Goal: Task Accomplishment & Management: Manage account settings

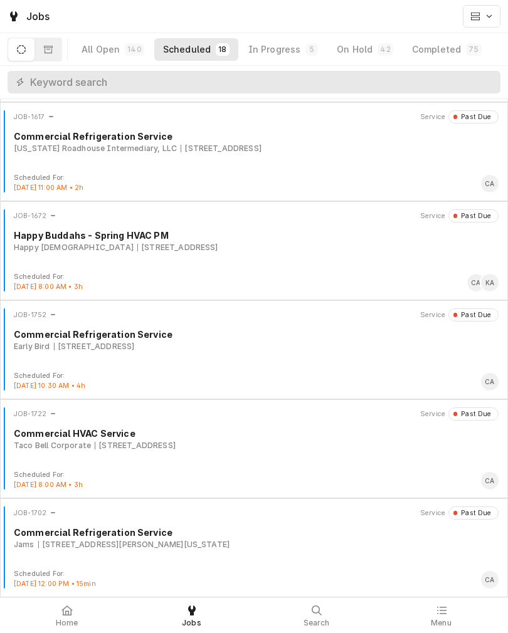
scroll to position [1285, 0]
click at [283, 45] on div "In Progress" at bounding box center [274, 49] width 53 height 13
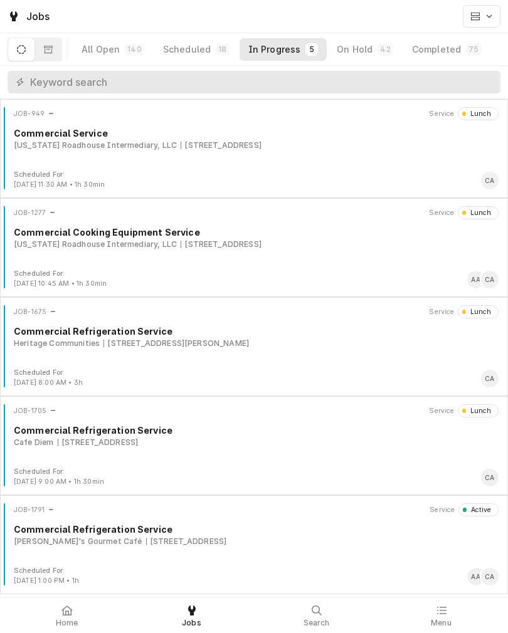
click at [294, 562] on div "JOB-1791 Service Active Commercial Refrigeration Service Pickleman's Gourmet Ca…" at bounding box center [254, 534] width 498 height 63
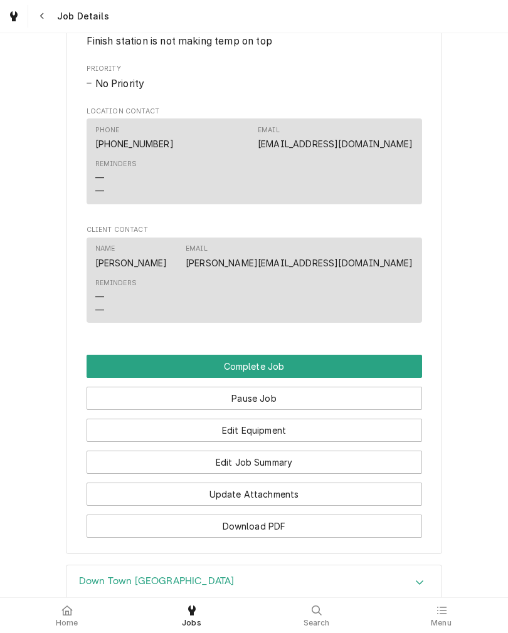
scroll to position [874, 0]
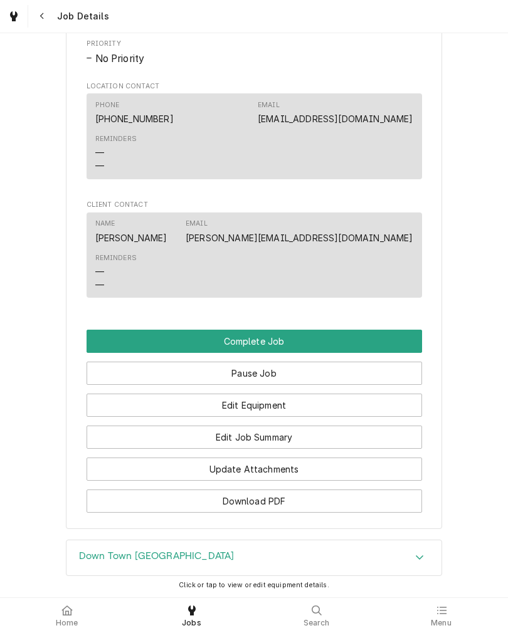
click at [364, 448] on button "Edit Job Summary" at bounding box center [254, 437] width 335 height 23
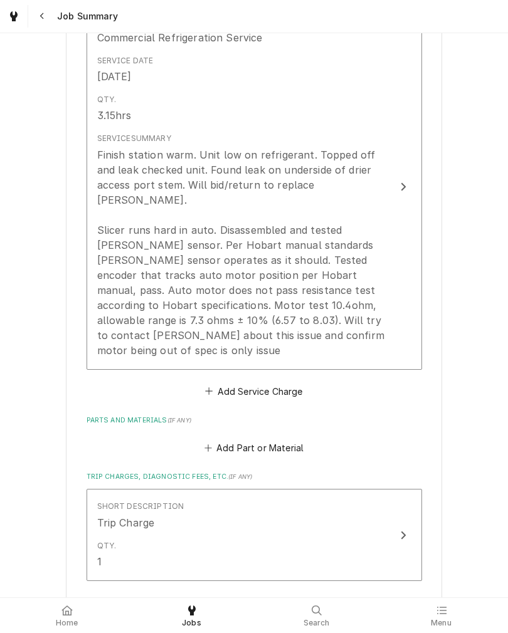
scroll to position [352, 0]
click at [280, 382] on button "Add Service Charge" at bounding box center [254, 391] width 102 height 18
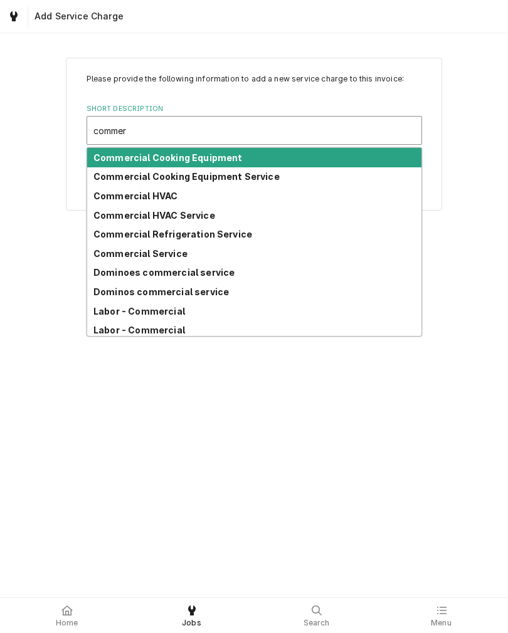
click at [211, 236] on strong "Commercial Refrigeration Service" at bounding box center [172, 234] width 159 height 11
type input "commer"
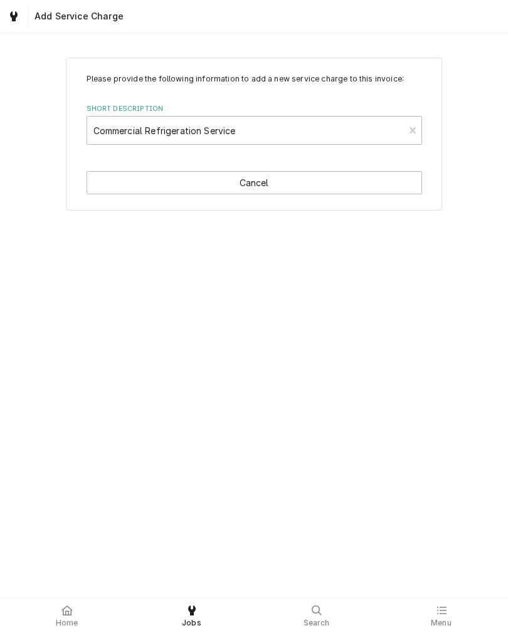
type textarea "x"
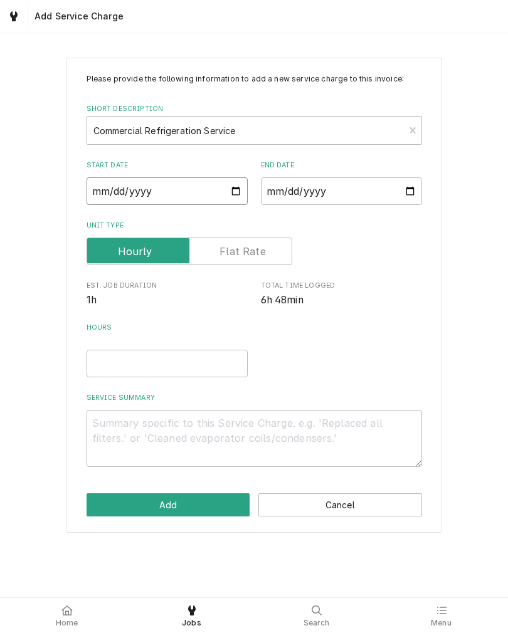
click at [125, 199] on input "Start Date" at bounding box center [167, 191] width 161 height 28
type input "2025-09-09"
type textarea "x"
click at [313, 201] on input "End Date" at bounding box center [341, 191] width 161 height 28
type input "2025-09-09"
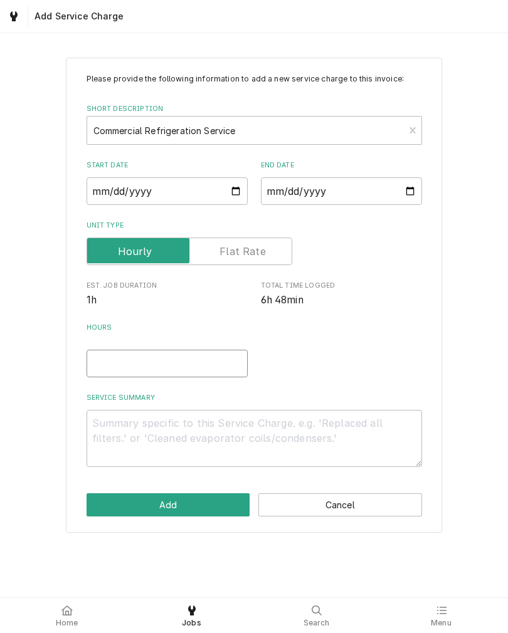
click at [158, 368] on input "Hours" at bounding box center [167, 364] width 161 height 28
type textarea "x"
type input "3"
type textarea "x"
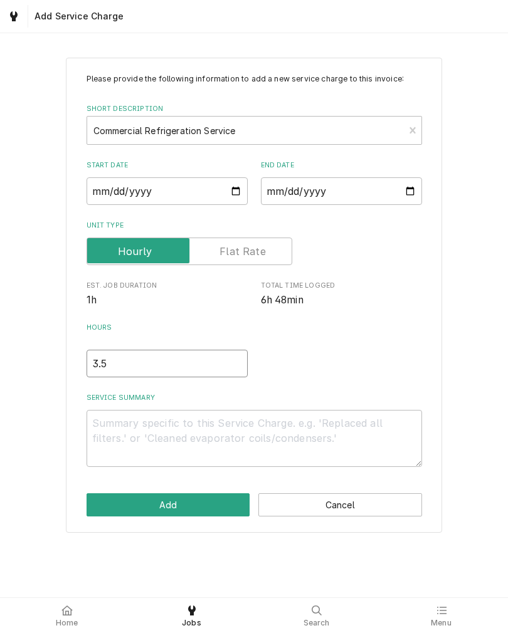
type input "3.5"
click at [318, 443] on textarea "Service Summary" at bounding box center [254, 438] width 335 height 57
type textarea "x"
type textarea "C"
type textarea "x"
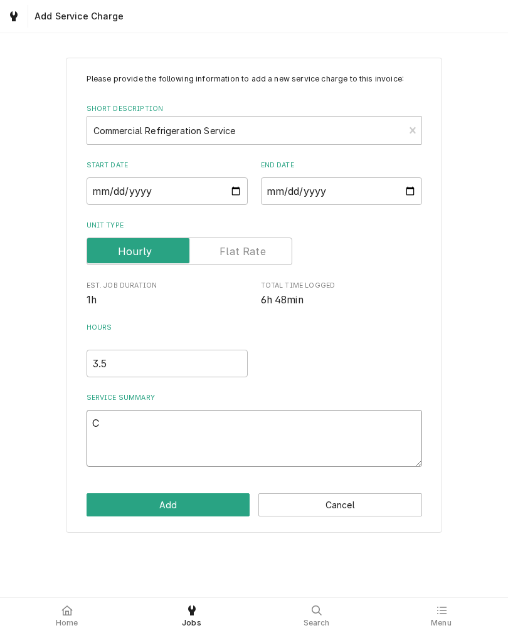
type textarea "Cu"
type textarea "x"
type textarea "Cut"
type textarea "x"
type textarea "Cut"
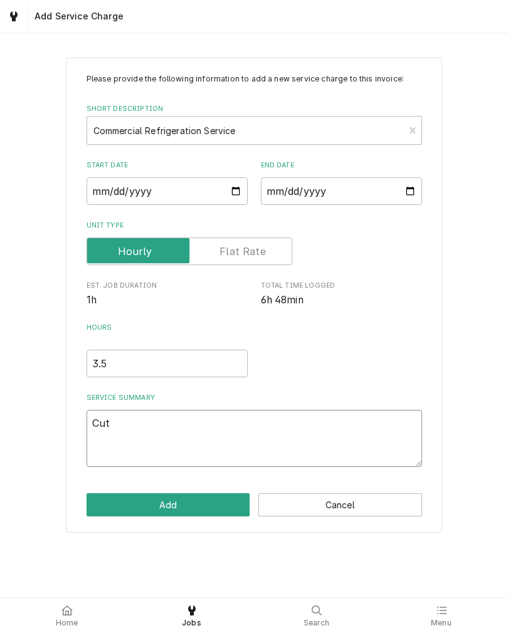
type textarea "x"
type textarea "Cut o"
type textarea "x"
type textarea "Cut ou"
type textarea "x"
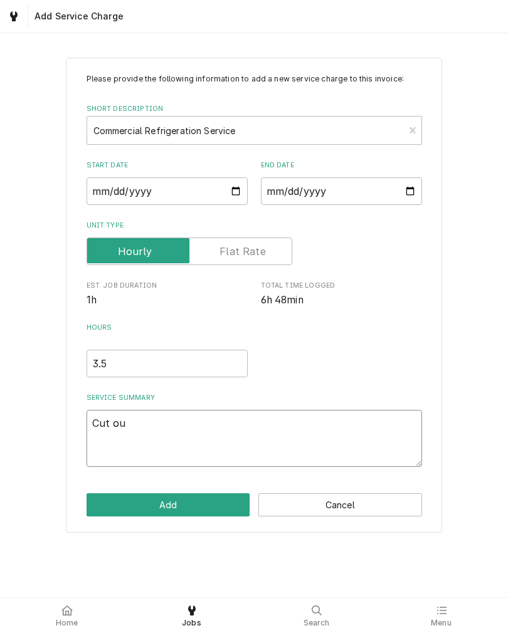
type textarea "Cut out"
type textarea "x"
type textarea "Cut out"
type textarea "x"
type textarea "Cut out a"
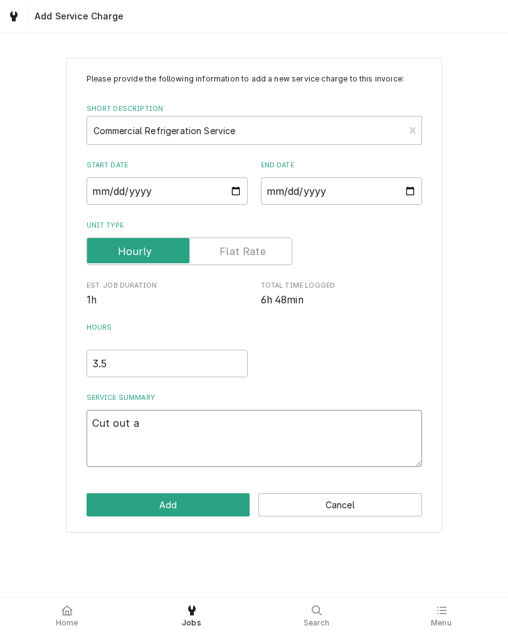
type textarea "x"
type textarea "Cut out an"
type textarea "x"
type textarea "Cut out and"
type textarea "x"
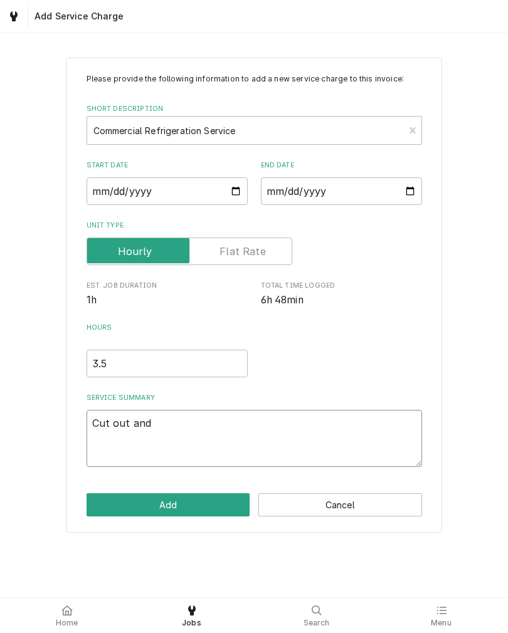
type textarea "Cut out and"
type textarea "x"
type textarea "Cut out and r"
type textarea "x"
type textarea "Cut out and re"
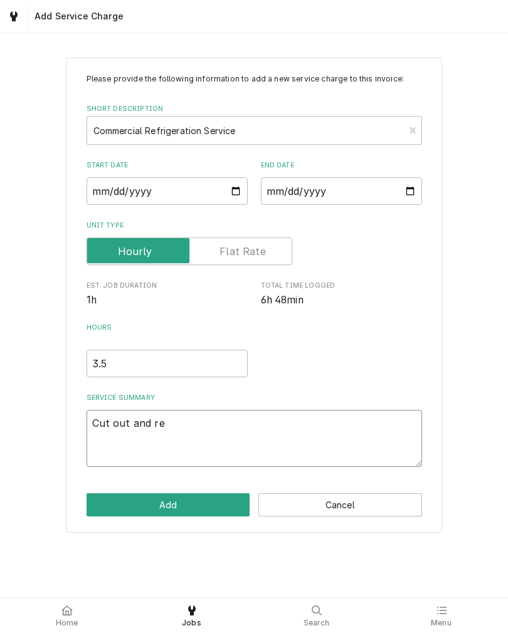
type textarea "x"
type textarea "Cut out and rep"
type textarea "x"
type textarea "Cut out and repl"
type textarea "x"
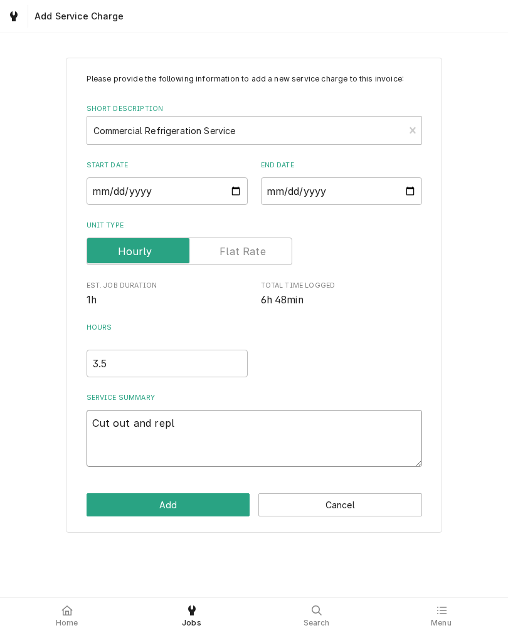
type textarea "Cut out and repla"
type textarea "x"
type textarea "Cut out and replac"
type textarea "x"
type textarea "Cut out and replace"
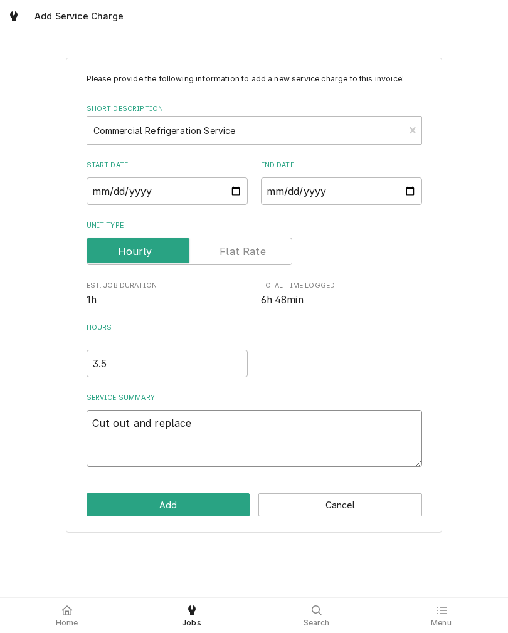
type textarea "x"
type textarea "Cut out and replaced"
type textarea "x"
type textarea "Cut out and replaced"
type textarea "x"
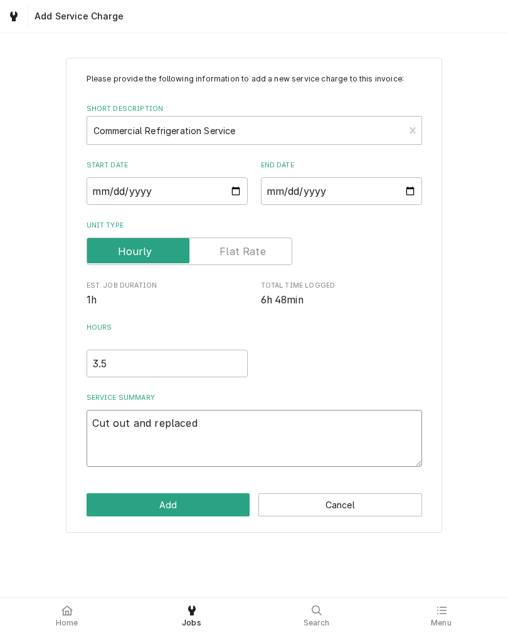
type textarea "Cut out and replaced o"
type textarea "x"
type textarea "Cut out and replaced ol"
type textarea "x"
type textarea "Cut out and replaced old"
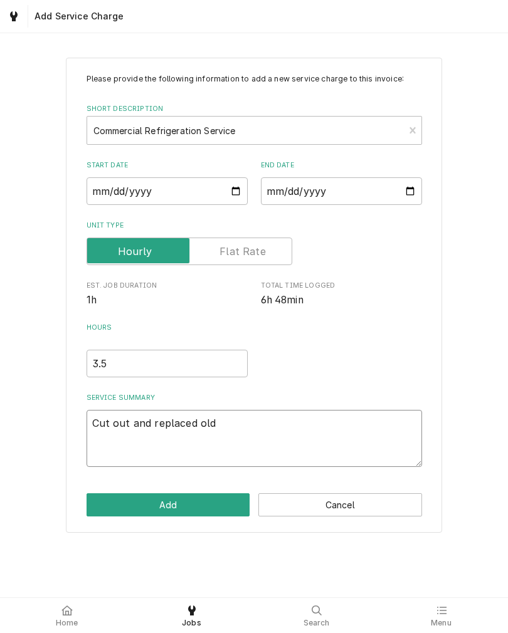
type textarea "x"
type textarea "Cut out and replaced old"
type textarea "x"
type textarea "Cut out and replaced old"
type textarea "x"
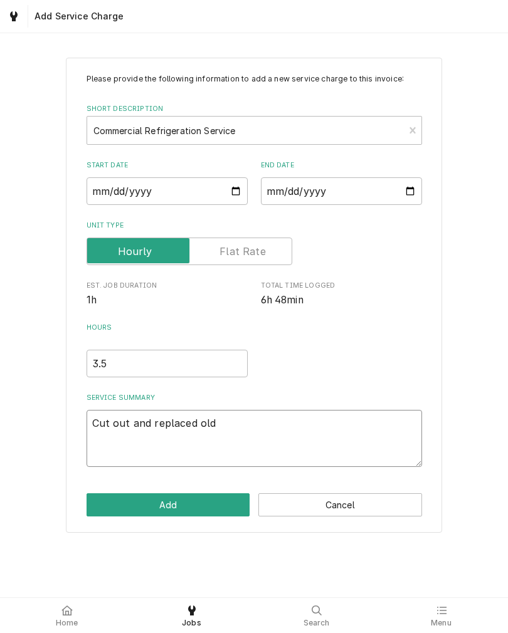
type textarea "Cut out and replaced ol"
type textarea "x"
type textarea "Cut out and replaced o"
type textarea "x"
type textarea "Cut out and replaced"
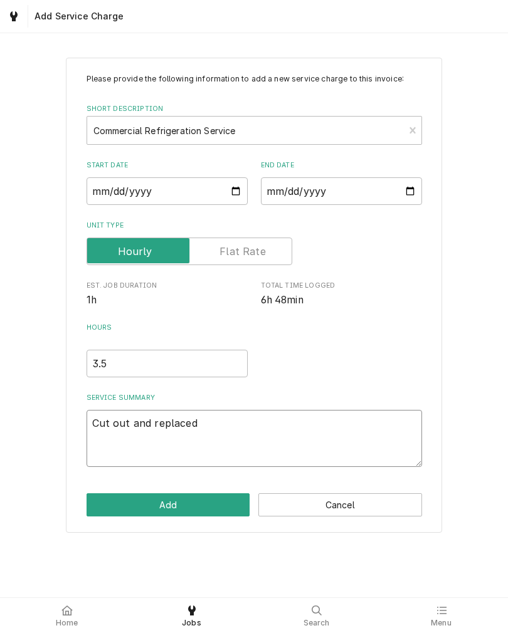
type textarea "x"
type textarea "Cut out and replaced l"
type textarea "x"
type textarea "Cut out and replaced le"
type textarea "x"
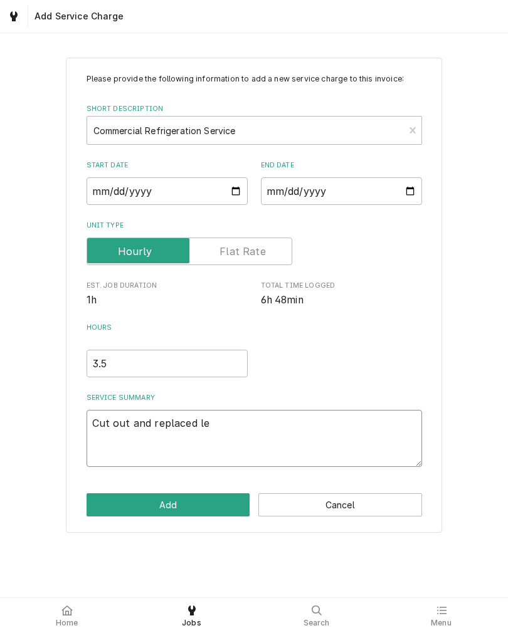
type textarea "Cut out and replaced lea"
type textarea "x"
type textarea "Cut out and replaced leak"
type textarea "x"
type textarea "Cut out and replaced leaki"
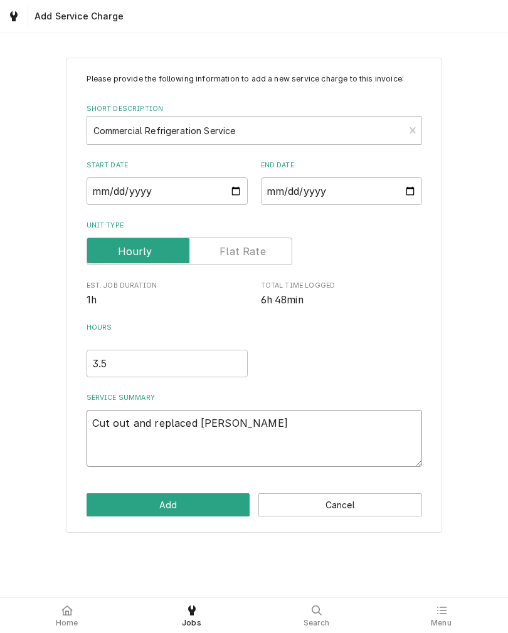
type textarea "x"
type textarea "Cut out and replaced leakin"
type textarea "x"
type textarea "Cut out and replaced leaking"
type textarea "x"
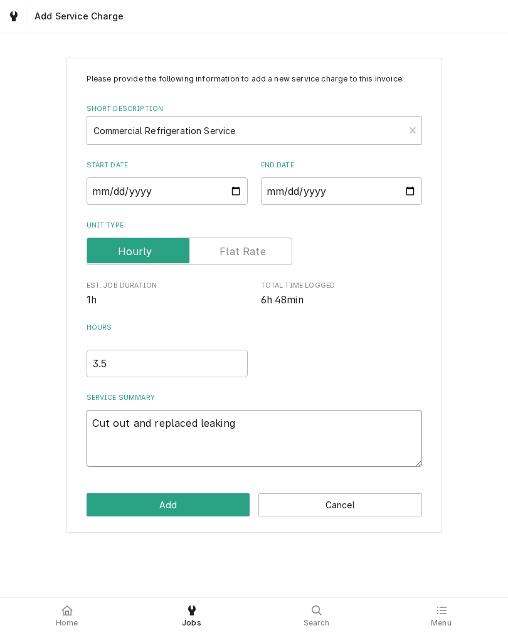
type textarea "Cut out and replaced leaking"
type textarea "x"
type textarea "Cut out and replaced leaking d"
type textarea "x"
type textarea "Cut out and replaced leaking dr"
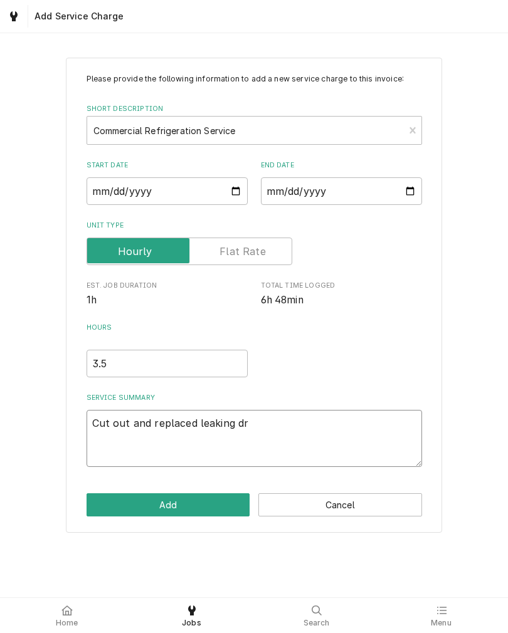
type textarea "x"
type textarea "Cut out and replaced leaking dru"
type textarea "x"
type textarea "Cut out and replaced leaking drue"
type textarea "x"
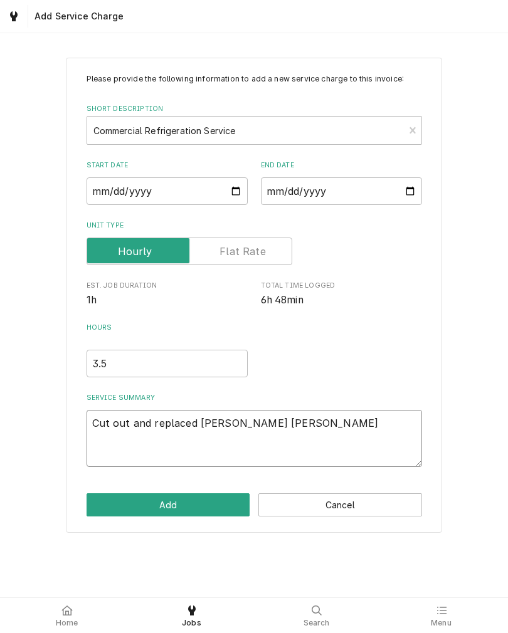
type textarea "Cut out and replaced leaking druer"
type textarea "x"
type textarea "Cut out and replaced leaking drier"
type textarea "x"
type textarea "Cut out and replaced leaking drier."
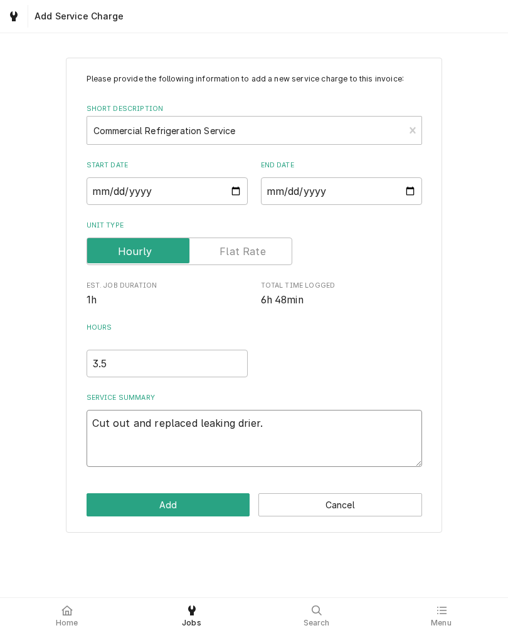
type textarea "x"
type textarea "Cut out and replaced leaking drier."
type textarea "x"
type textarea "Cut out and replaced leaking drier. P"
type textarea "x"
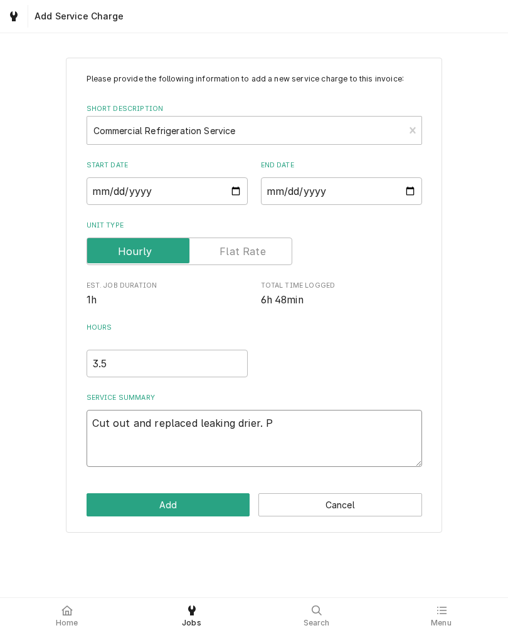
type textarea "Cut out and replaced leaking drier. Pu"
type textarea "x"
type textarea "Cut out and replaced leaking drier. P"
type textarea "x"
type textarea "Cut out and replaced leaking drier."
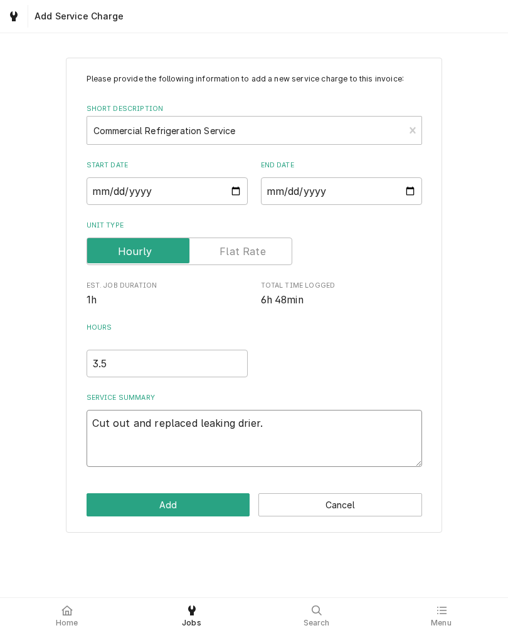
type textarea "x"
type textarea "Cut out and replaced leaking drier. Pr"
type textarea "x"
type textarea "Cut out and replaced leaking drier. Pre"
type textarea "x"
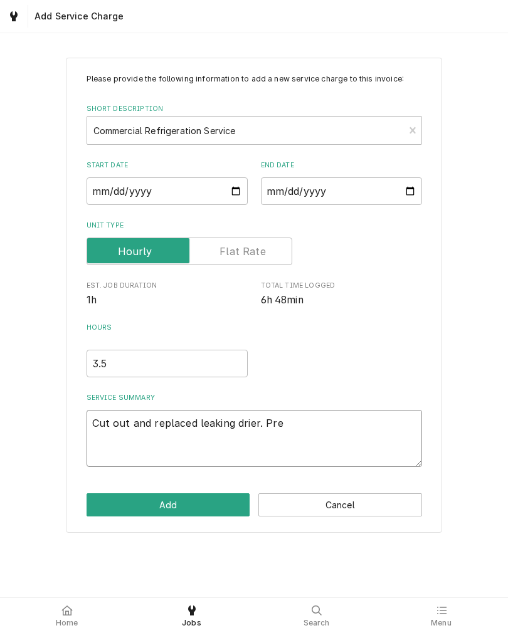
type textarea "Cut out and replaced leaking drier. Pres"
type textarea "x"
type textarea "Cut out and replaced leaking drier. Press"
type textarea "x"
type textarea "Cut out and replaced leaking drier. Pressu"
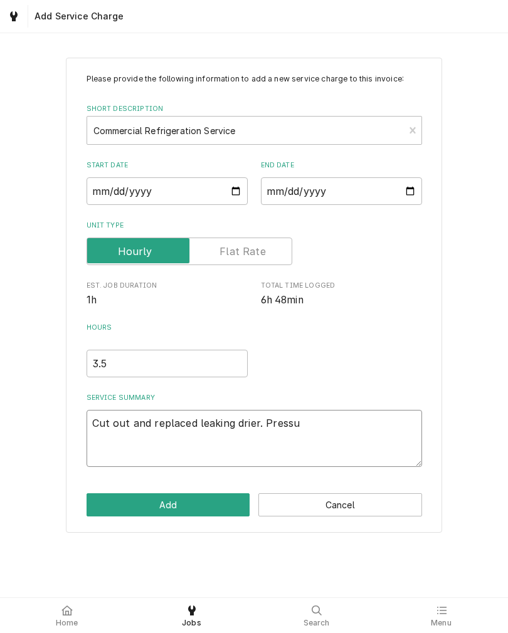
type textarea "x"
type textarea "Cut out and replaced leaking drier. Pressur"
type textarea "x"
type textarea "Cut out and replaced leaking drier. Pressure"
type textarea "x"
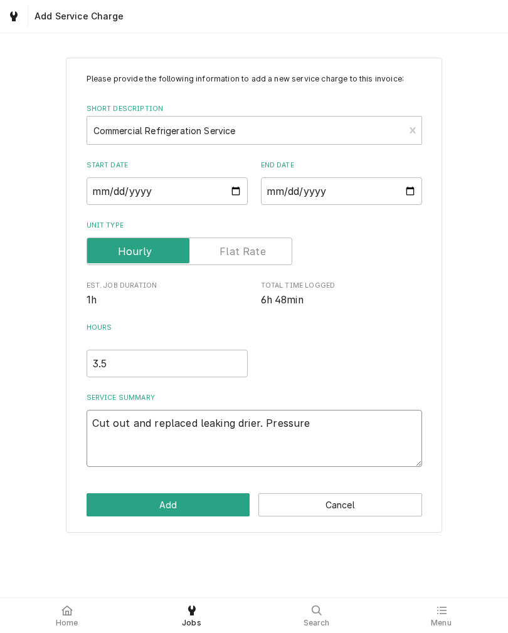
type textarea "Cut out and replaced leaking drier. Pressure"
type textarea "x"
type textarea "Cut out and replaced leaking drier. Pressure t"
type textarea "x"
type textarea "Cut out and replaced leaking drier. Pressure te"
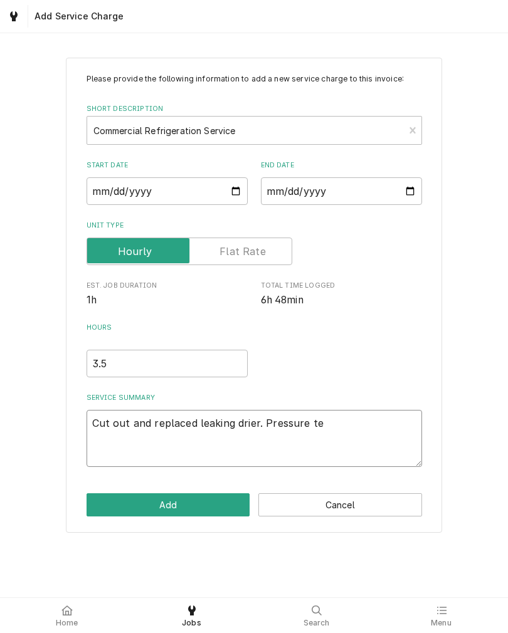
type textarea "x"
type textarea "Cut out and replaced leaking drier. Pressure test"
type textarea "x"
type textarea "Cut out and replaced leaking drier. Pressure teste"
type textarea "x"
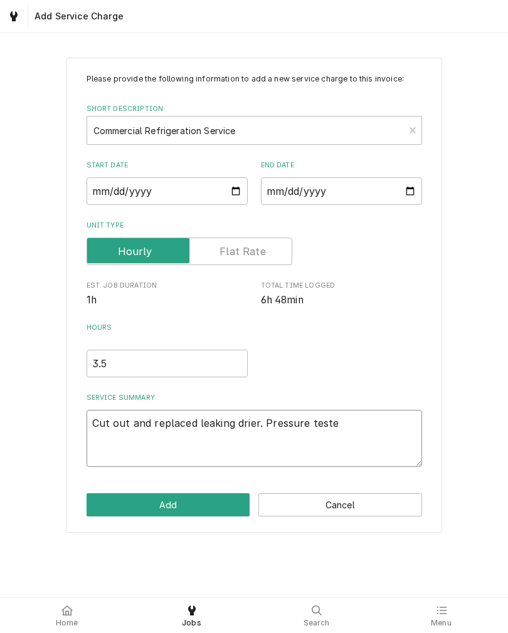
type textarea "Cut out and replaced leaking drier. Pressure tested"
type textarea "x"
type textarea "Cut out and replaced leaking drier. Pressure tested?"
type textarea "x"
type textarea "Cut out and replaced leaking drier. Pressure tested?"
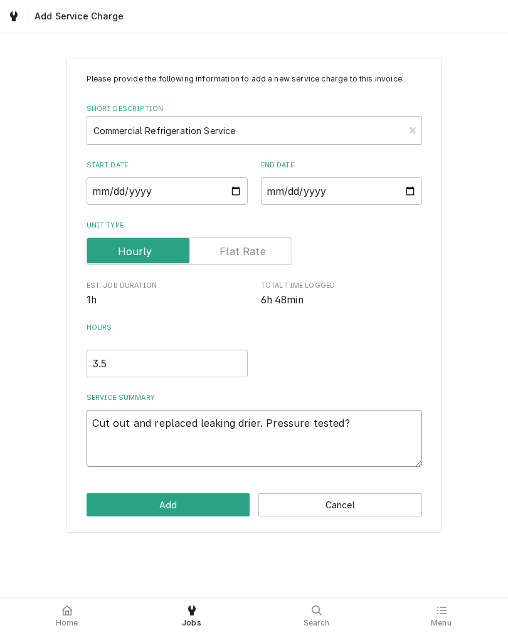
type textarea "x"
type textarea "Cut out and replaced leaking drier. Pressure tested?"
type textarea "x"
type textarea "Cut out and replaced leaking drier. Pressure tested"
type textarea "x"
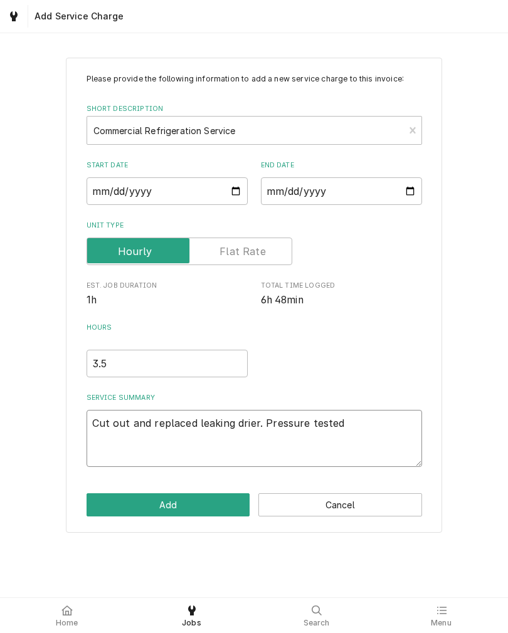
type textarea "Cut out and replaced leaking drier. Pressure tested,"
type textarea "x"
type textarea "Cut out and replaced leaking drier. Pressure tested,"
type textarea "x"
type textarea "Cut out and replaced leaking drier. Pressure tested, o"
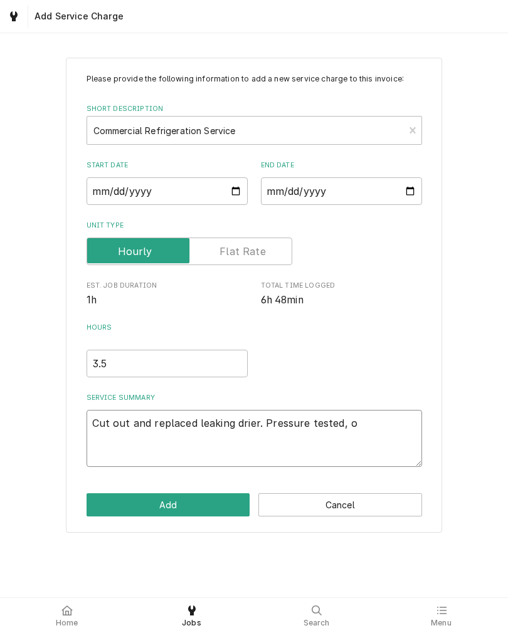
type textarea "x"
type textarea "Cut out and replaced leaking drier. Pressure tested, ok"
type textarea "x"
type textarea "Cut out and replaced leaking drier. Pressure tested, ok."
type textarea "x"
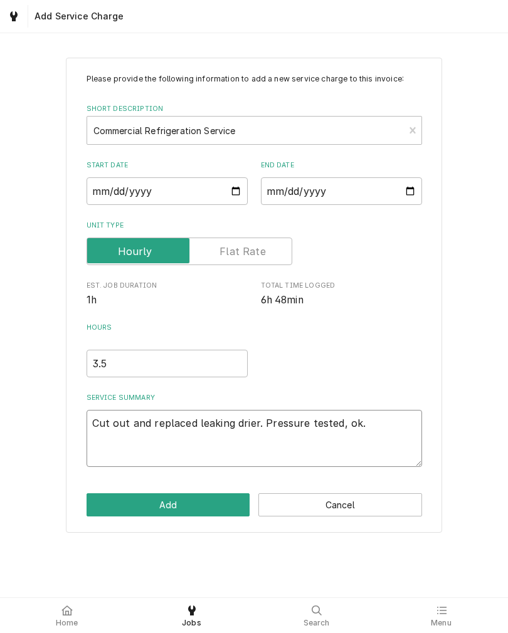
type textarea "Cut out and replaced leaking drier. Pressure tested, ok."
type textarea "x"
type textarea "Cut out and replaced leaking drier. Pressure tested, ok. P"
type textarea "x"
type textarea "Cut out and replaced leaking drier. Pressure tested, ok. Pu"
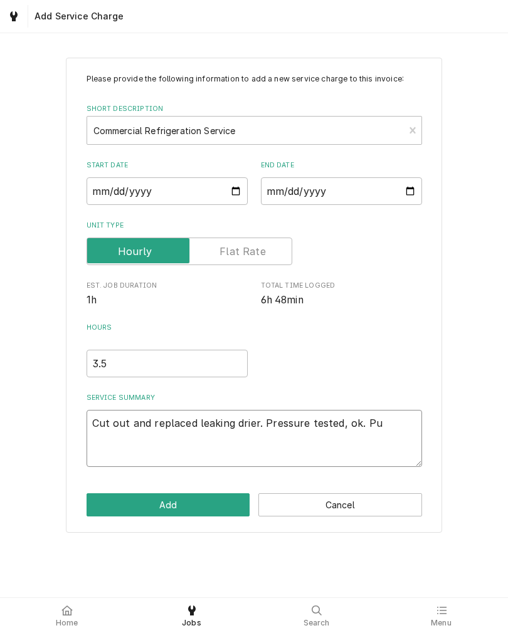
type textarea "x"
type textarea "Cut out and replaced leaking drier. Pressure tested, ok. Pul"
type textarea "x"
type textarea "Cut out and replaced leaking drier. Pressure tested, ok. Pull"
type textarea "x"
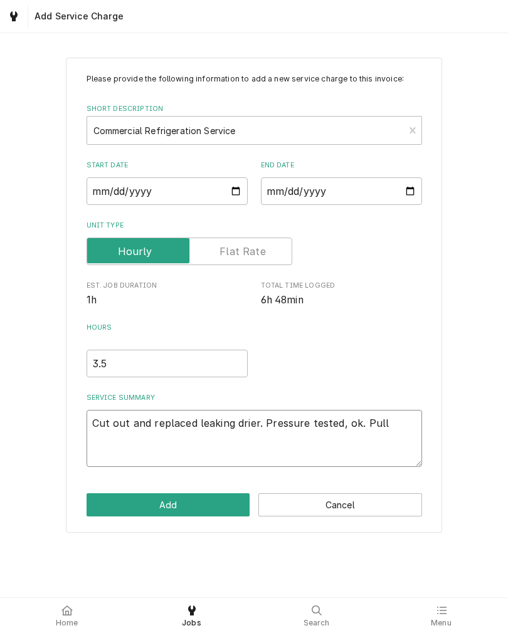
type textarea "Cut out and replaced leaking drier. Pressure tested, ok. Pulle"
type textarea "x"
type textarea "Cut out and replaced leaking drier. Pressure tested, ok. Pulled"
type textarea "x"
type textarea "Cut out and replaced leaking drier. Pressure tested, ok. Pulled b"
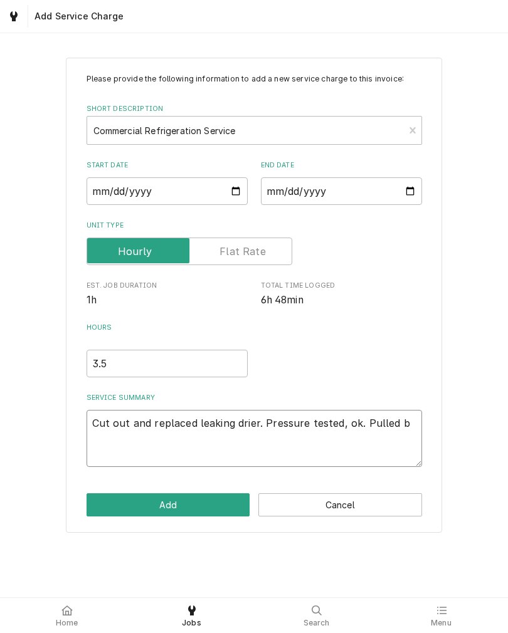
type textarea "x"
type textarea "Cut out and replaced leaking drier. Pressure tested, ok. Pulled"
type textarea "x"
type textarea "Cut out and replaced leaking drier. Pressure tested, ok. Pulled v"
type textarea "x"
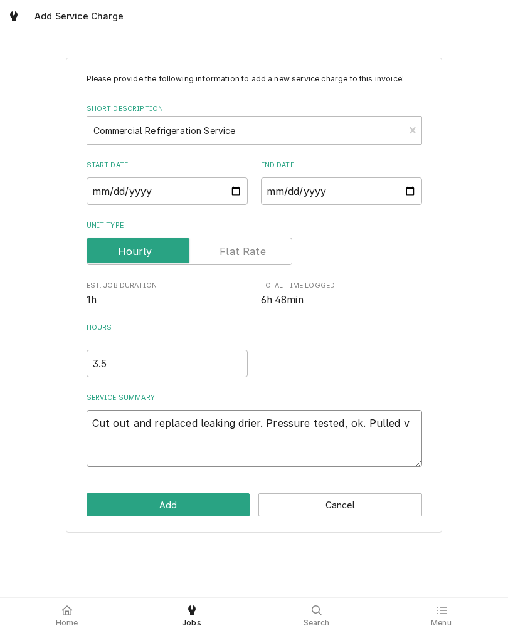
type textarea "Cut out and replaced leaking drier. Pressure tested, ok. Pulled va"
type textarea "x"
type textarea "Cut out and replaced leaking drier. Pressure tested, ok. Pulled vac"
type textarea "x"
type textarea "Cut out and replaced leaking drier. Pressure tested, ok. Pulled vacu"
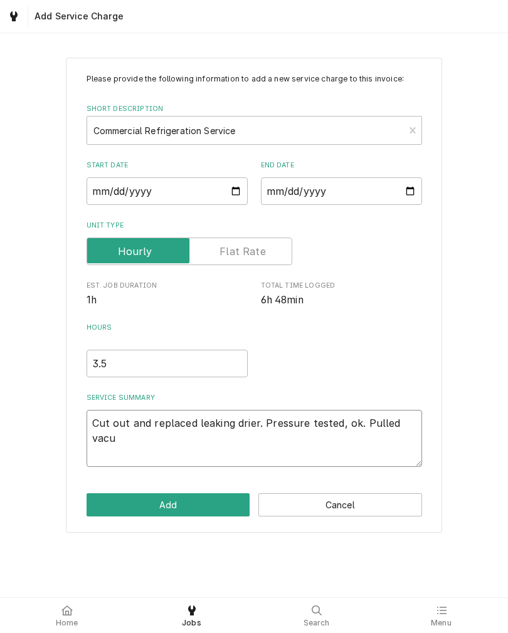
type textarea "x"
type textarea "Cut out and replaced leaking drier. Pressure tested, ok. Pulled vacuu"
type textarea "x"
type textarea "Cut out and replaced leaking drier. Pressure tested, ok. Pulled vacuum"
type textarea "x"
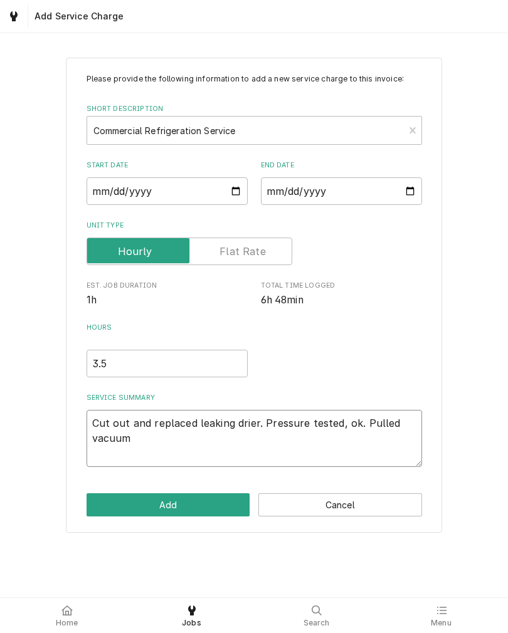
type textarea "Cut out and replaced leaking drier. Pressure tested, ok. Pulled vacuum"
type textarea "x"
type textarea "Cut out and replaced leaking drier. Pressure tested, ok. Pulled vacuum a"
type textarea "x"
type textarea "Cut out and replaced leaking drier. Pressure tested, ok. Pulled vacuum an"
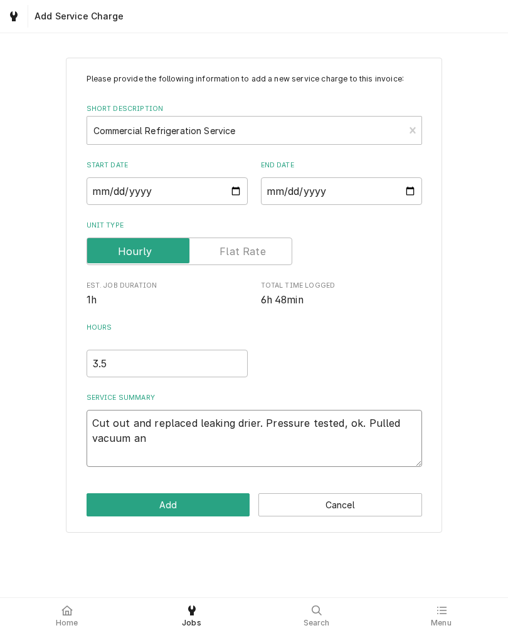
type textarea "x"
type textarea "Cut out and replaced leaking drier. Pressure tested, ok. Pulled vacuum and"
type textarea "x"
type textarea "Cut out and replaced leaking drier. Pressure tested, ok. Pulled vacuum and"
type textarea "x"
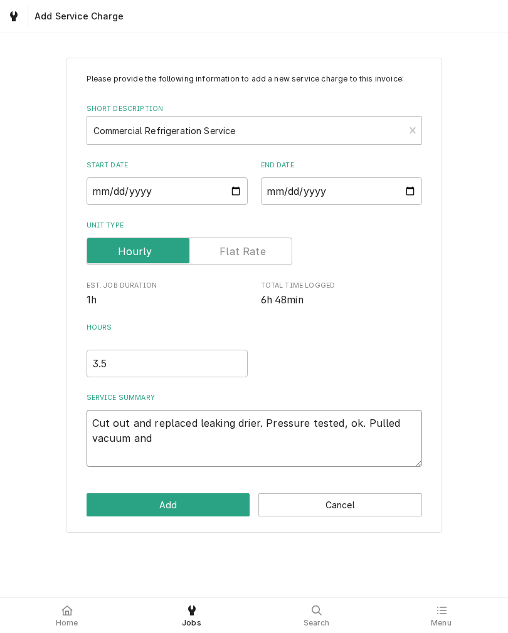
type textarea "Cut out and replaced leaking drier. Pressure tested, ok. Pulled vacuum and d"
type textarea "x"
type textarea "Cut out and replaced leaking drier. Pressure tested, ok. Pulled vacuum and de"
type textarea "x"
type textarea "Cut out and replaced leaking drier. Pressure tested, ok. Pulled vacuum and dec"
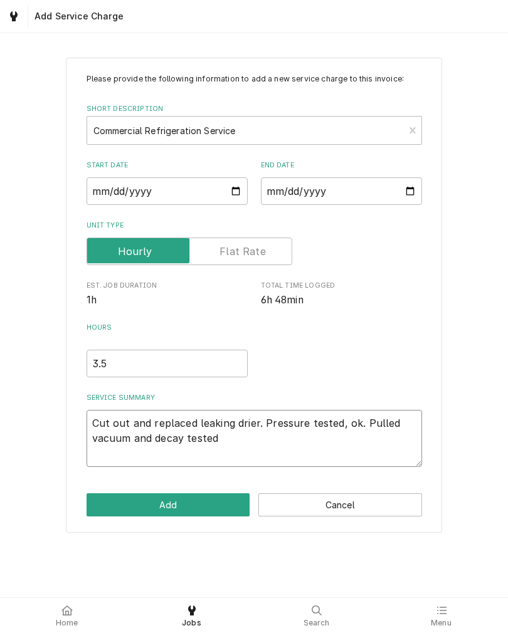
click at [259, 426] on textarea "Cut out and replaced leaking drier. Pressure tested, ok. Pulled vacuum and deca…" at bounding box center [254, 438] width 335 height 57
click at [399, 446] on textarea "Cut out and replaced leaking drier. All brazing done under nitro purge. Pressur…" at bounding box center [254, 438] width 335 height 57
click at [298, 442] on textarea "Cut out and replaced leaking drier. All brazing done under nitro purge. Pressur…" at bounding box center [254, 438] width 335 height 57
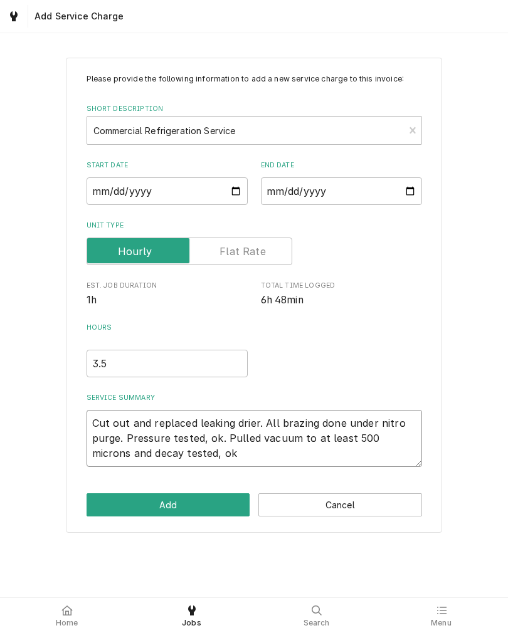
click at [371, 453] on textarea "Cut out and replaced leaking drier. All brazing done under nitro purge. Pressur…" at bounding box center [254, 438] width 335 height 57
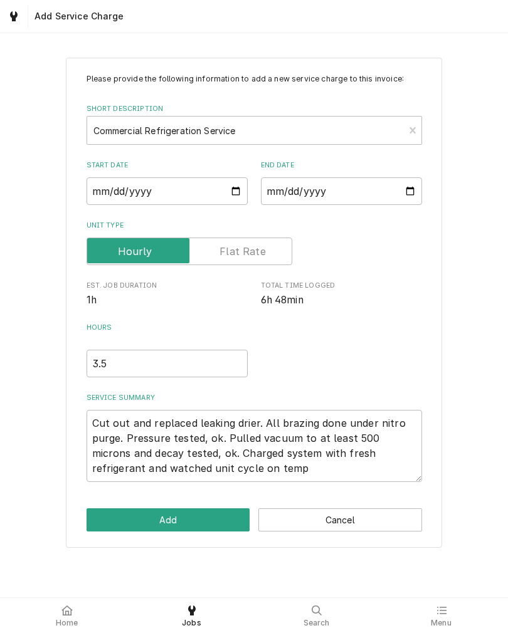
click at [426, 305] on div "Please provide the following information to add a new service charge to this in…" at bounding box center [254, 303] width 376 height 490
click at [206, 515] on button "Add" at bounding box center [169, 519] width 164 height 23
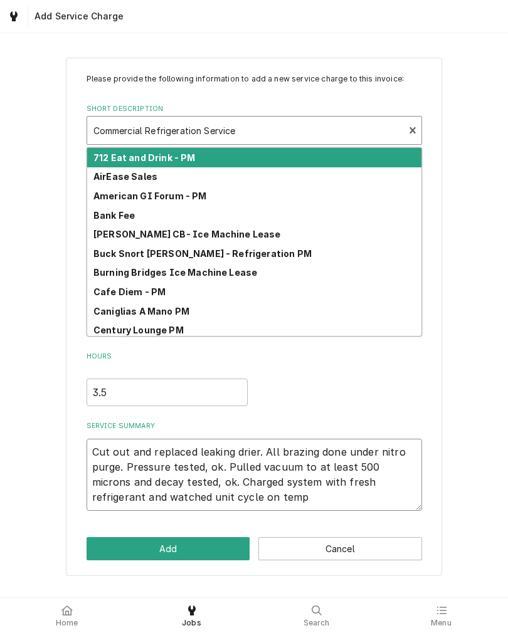
click at [317, 470] on textarea "Cut out and replaced leaking drier. All brazing done under nitro purge. Pressur…" at bounding box center [254, 475] width 335 height 72
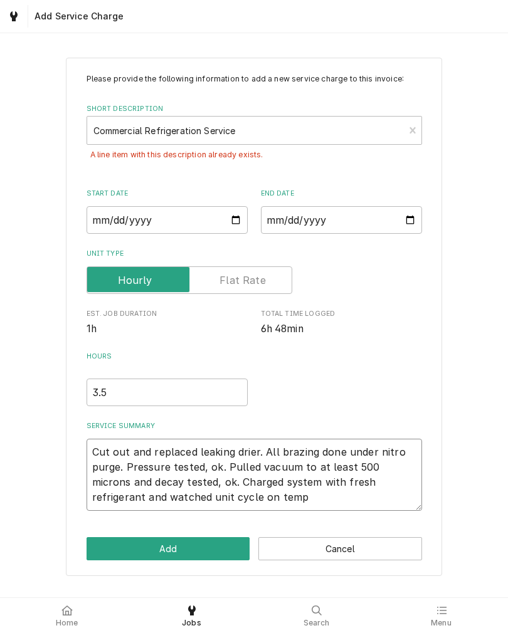
click at [234, 495] on textarea "Cut out and replaced leaking drier. All brazing done under nitro purge. Pressur…" at bounding box center [254, 475] width 335 height 72
click at [234, 481] on textarea "Cut out and replaced leaking drier. All brazing done under nitro purge. Pressur…" at bounding box center [254, 475] width 335 height 72
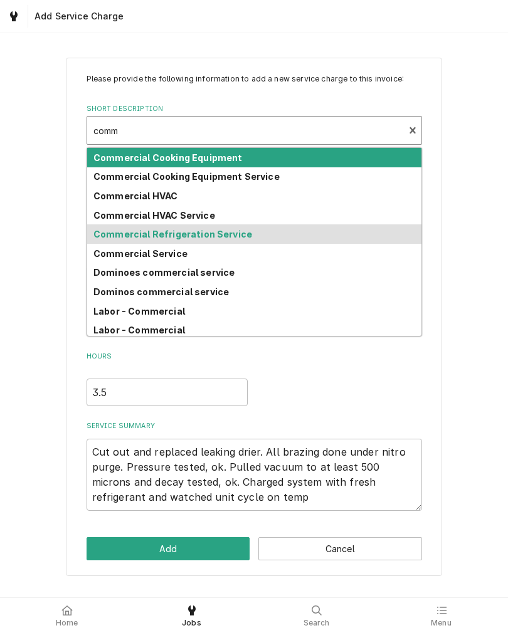
click at [215, 251] on div "Commercial Service" at bounding box center [254, 253] width 334 height 19
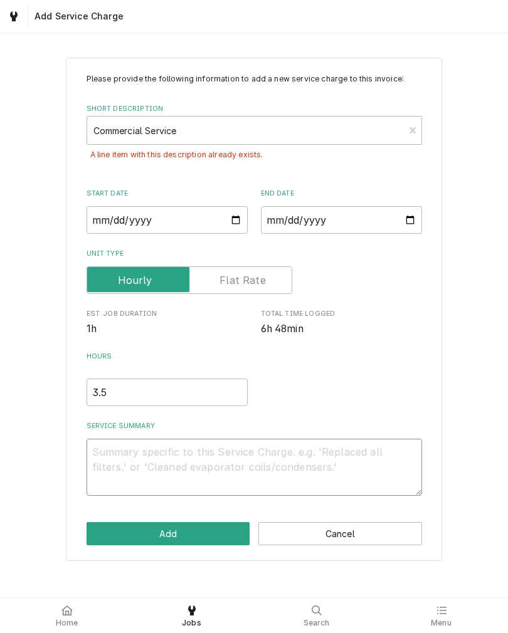
click at [236, 455] on textarea "Service Summary" at bounding box center [254, 467] width 335 height 57
click at [254, 451] on textarea "Service Summary" at bounding box center [254, 467] width 335 height 57
paste textarea "Cut out and replaced leaking drier. All brazing done under nitro purge. Pressur…"
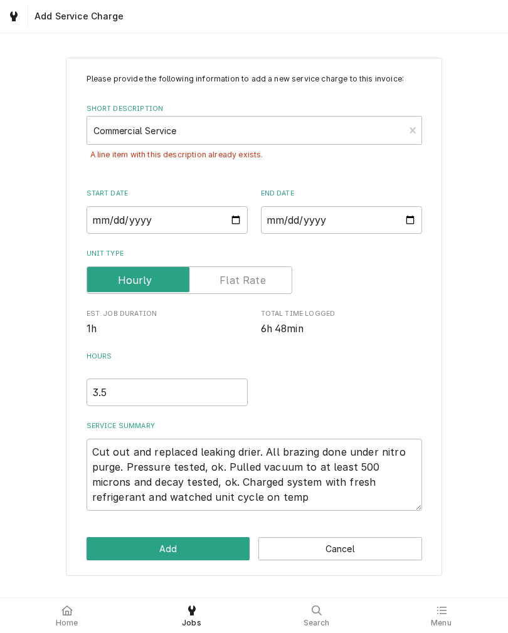
click at [184, 545] on button "Add" at bounding box center [169, 548] width 164 height 23
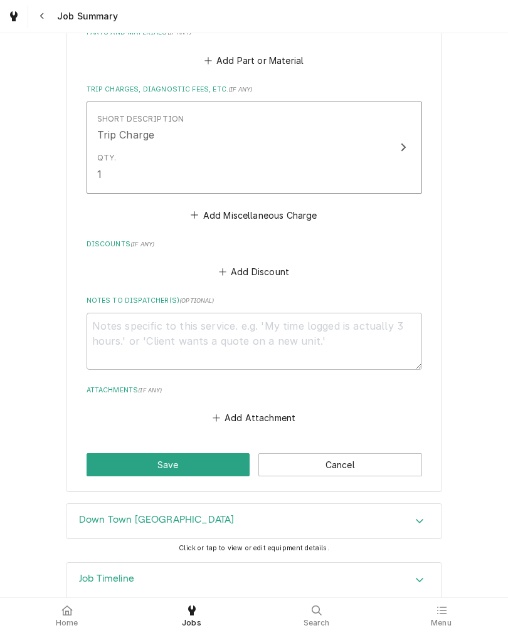
scroll to position [960, 0]
click at [217, 454] on button "Save" at bounding box center [169, 465] width 164 height 23
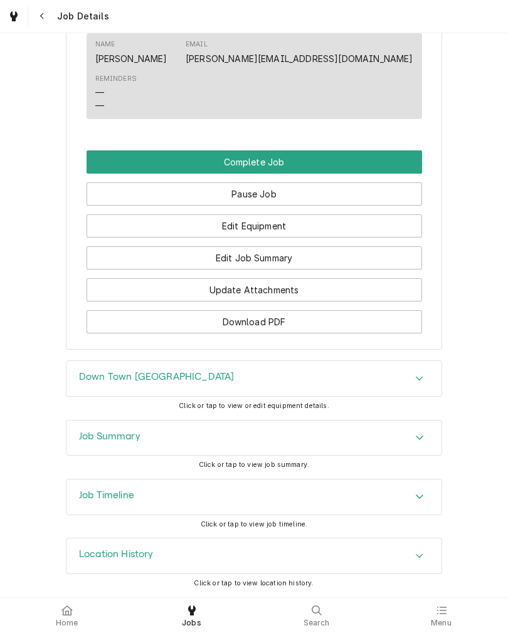
scroll to position [1188, 0]
click at [352, 222] on button "Edit Equipment" at bounding box center [254, 225] width 335 height 23
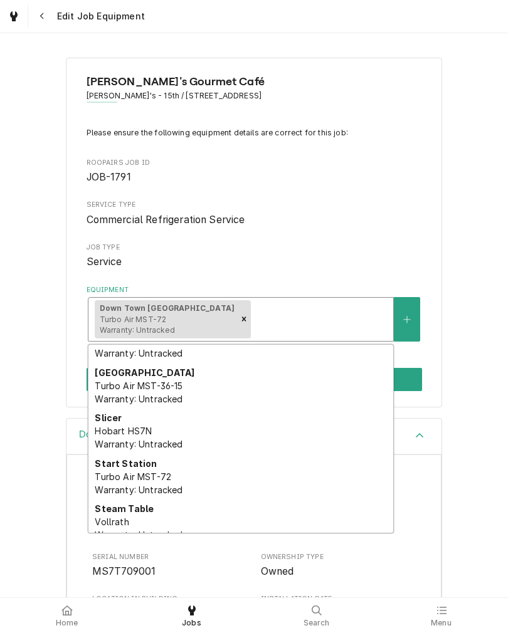
scroll to position [79, 0]
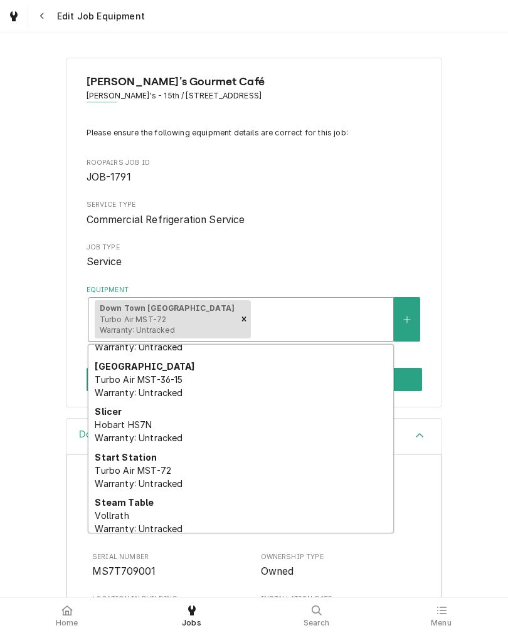
click at [264, 426] on div "Slicer Hobart HS7N Warranty: Untracked" at bounding box center [240, 425] width 305 height 46
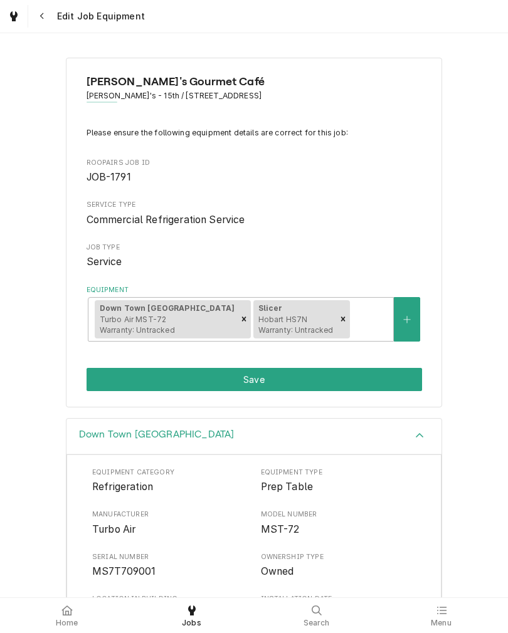
click at [344, 391] on button "Save" at bounding box center [254, 379] width 335 height 23
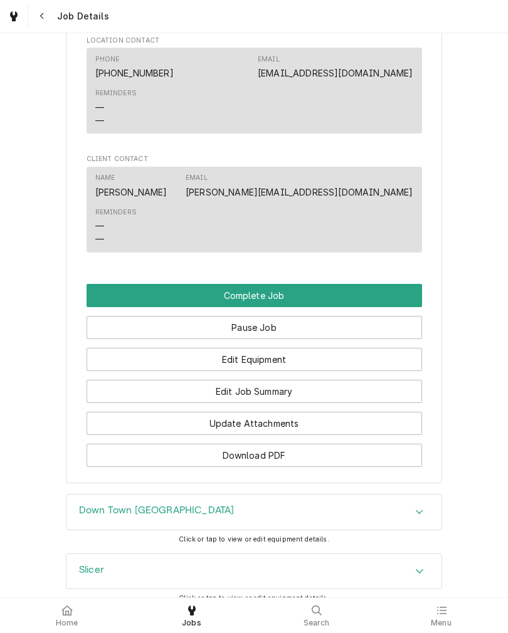
scroll to position [1044, 0]
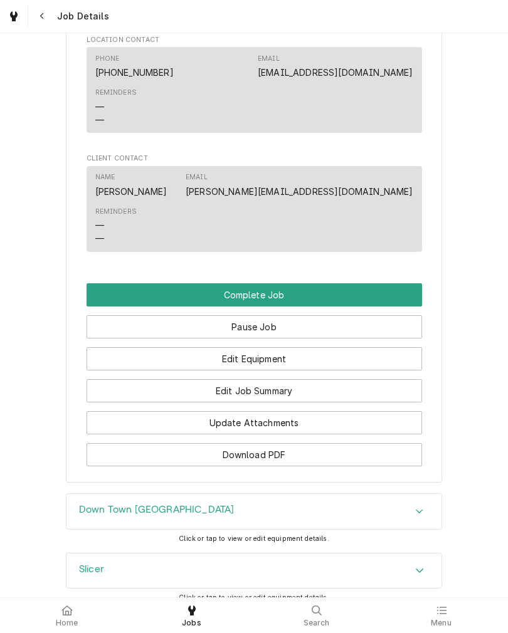
click at [326, 298] on button "Complete Job" at bounding box center [254, 294] width 335 height 23
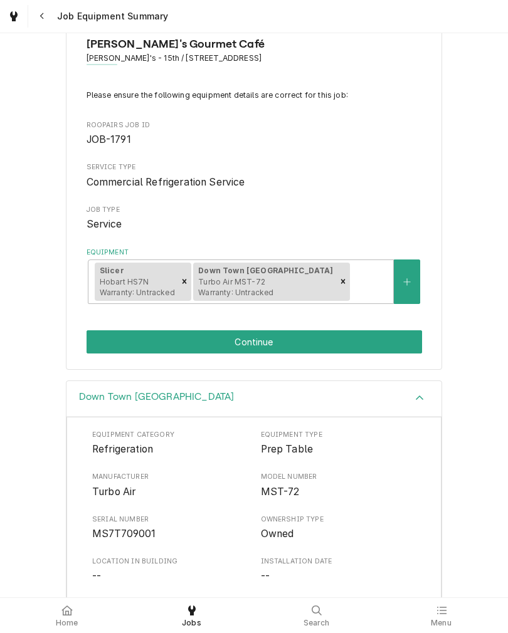
scroll to position [27, 0]
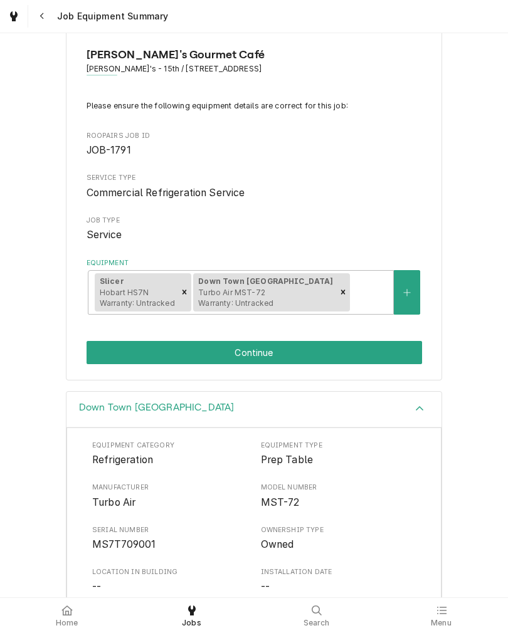
click at [352, 349] on button "Continue" at bounding box center [254, 352] width 335 height 23
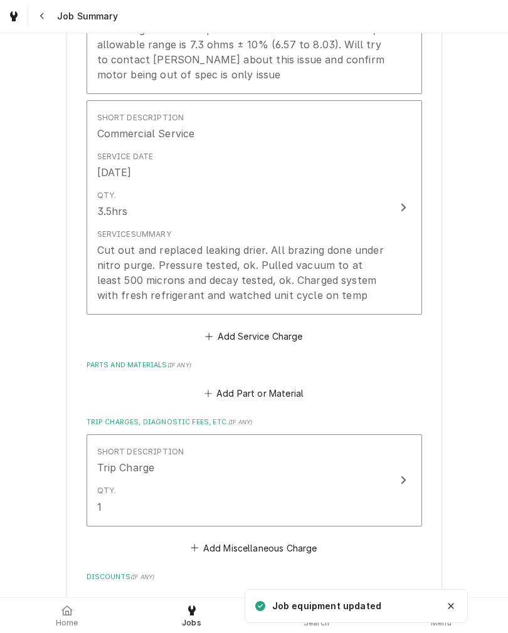
scroll to position [655, 0]
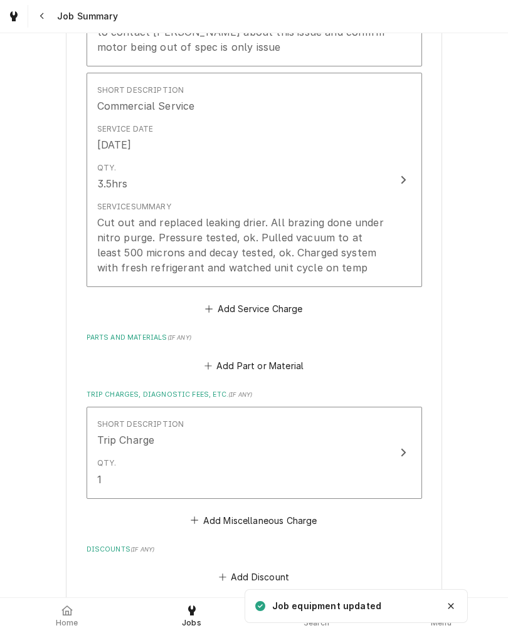
click at [275, 357] on button "Add Part or Material" at bounding box center [253, 366] width 103 height 18
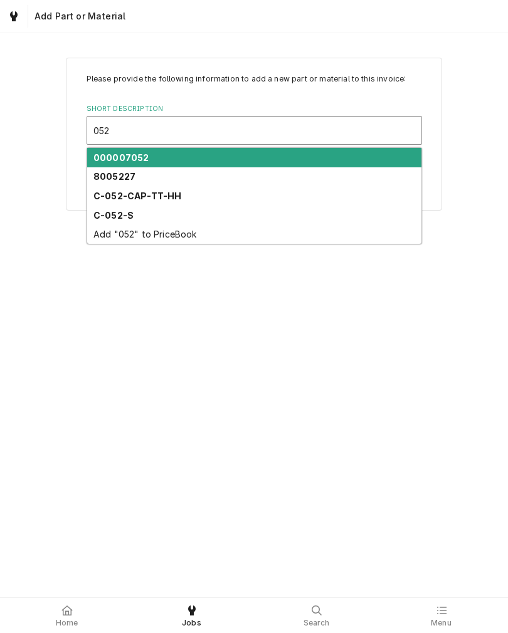
click at [188, 199] on div "C-052-CAP-TT-HH" at bounding box center [254, 195] width 334 height 19
type input "052"
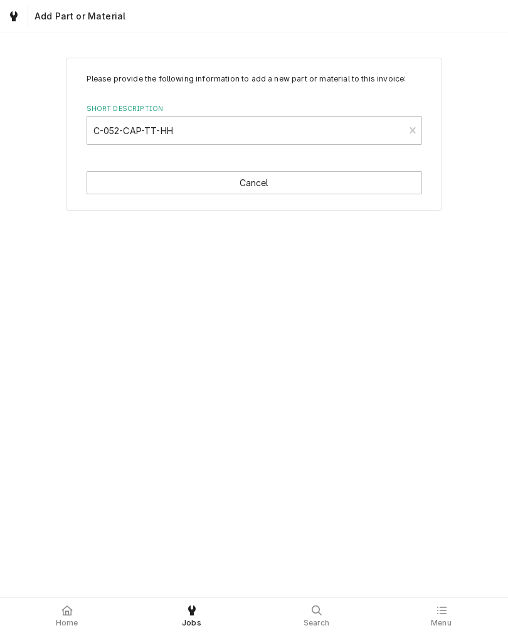
type textarea "x"
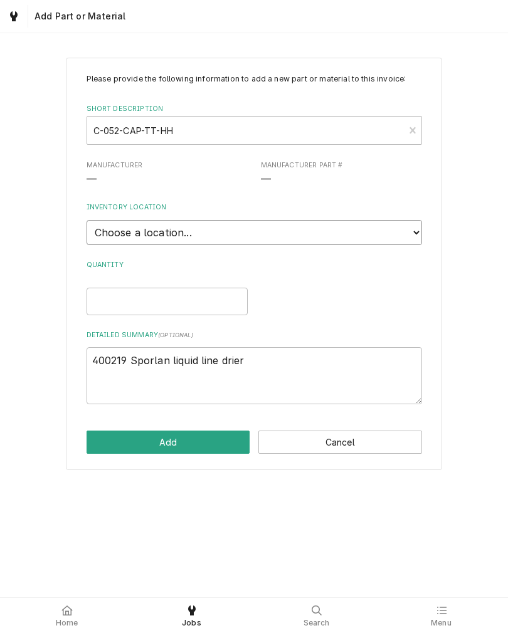
click at [231, 233] on select "Choose a location... Aaron's Truck Caleb's Truck Main Warehouse" at bounding box center [254, 232] width 335 height 25
select select "230"
click at [213, 292] on input "Quantity" at bounding box center [167, 302] width 161 height 28
type textarea "x"
type input "1"
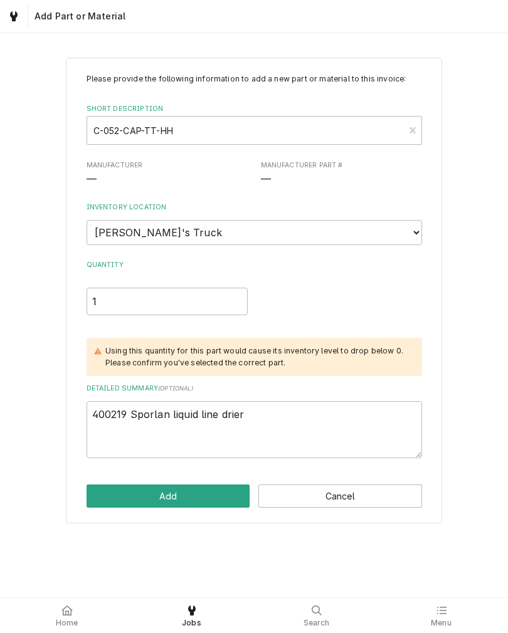
click at [189, 489] on button "Add" at bounding box center [169, 496] width 164 height 23
type textarea "x"
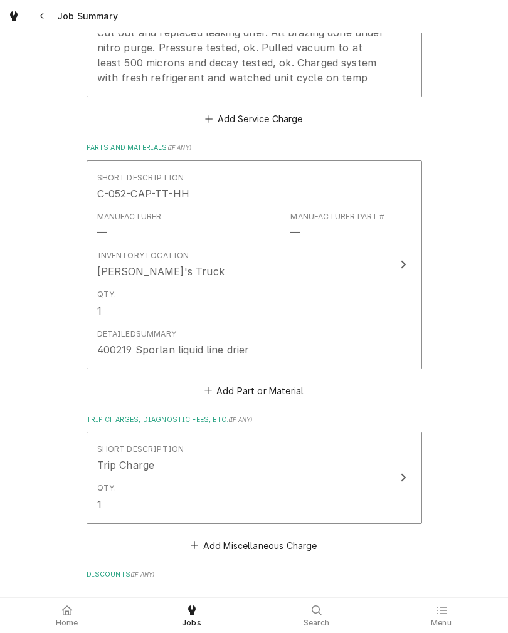
scroll to position [881, 0]
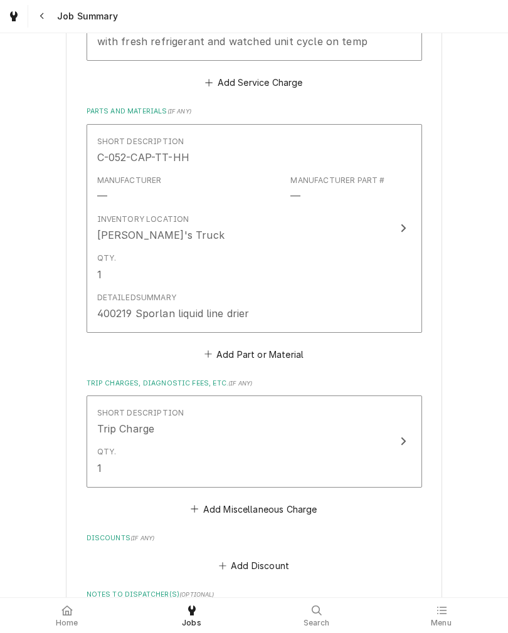
click at [292, 345] on button "Add Part or Material" at bounding box center [253, 354] width 103 height 18
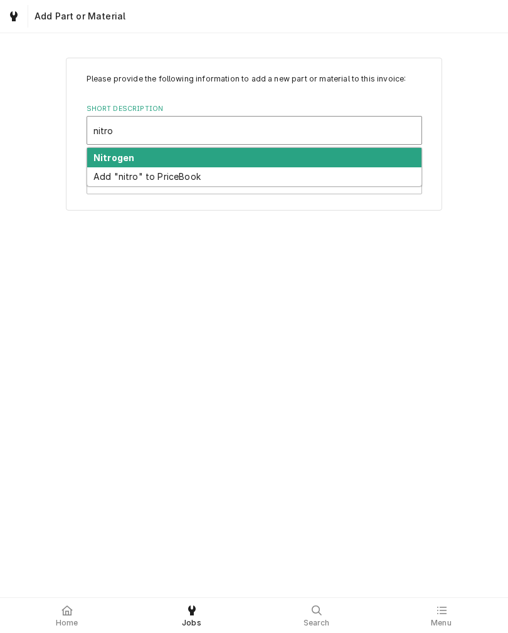
click at [202, 161] on div "Nitrogen" at bounding box center [254, 157] width 334 height 19
type input "nitro"
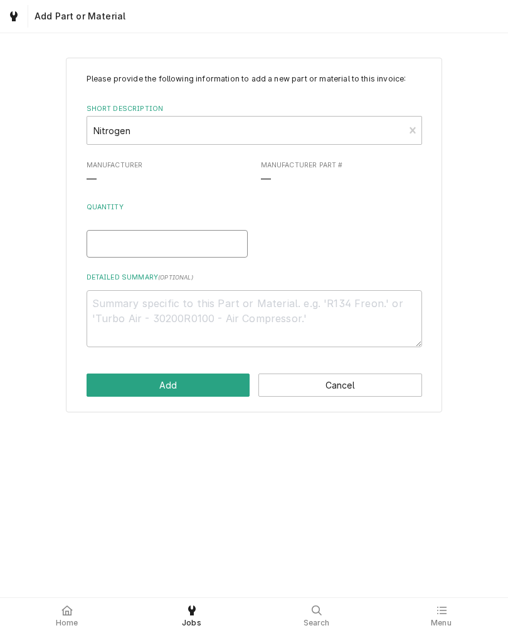
click at [192, 248] on input "Quantity" at bounding box center [167, 244] width 161 height 28
type textarea "x"
type input "1"
click at [186, 397] on button "Add" at bounding box center [169, 385] width 164 height 23
type textarea "x"
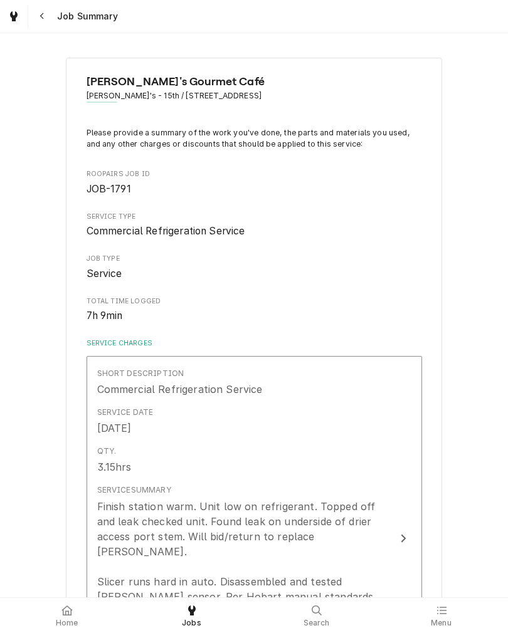
scroll to position [881, 0]
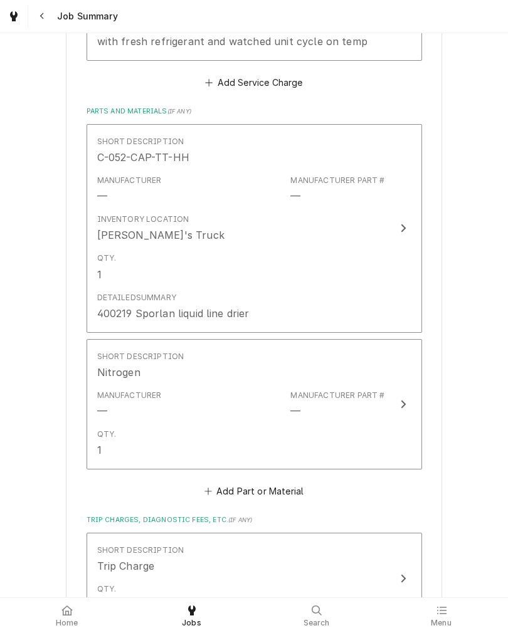
click at [241, 483] on button "Add Part or Material" at bounding box center [253, 492] width 103 height 18
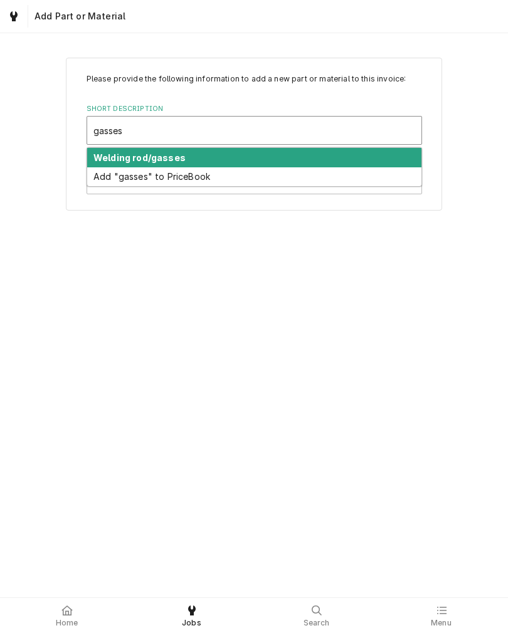
click at [189, 160] on div "Welding rod/gasses" at bounding box center [254, 157] width 334 height 19
type input "gasses"
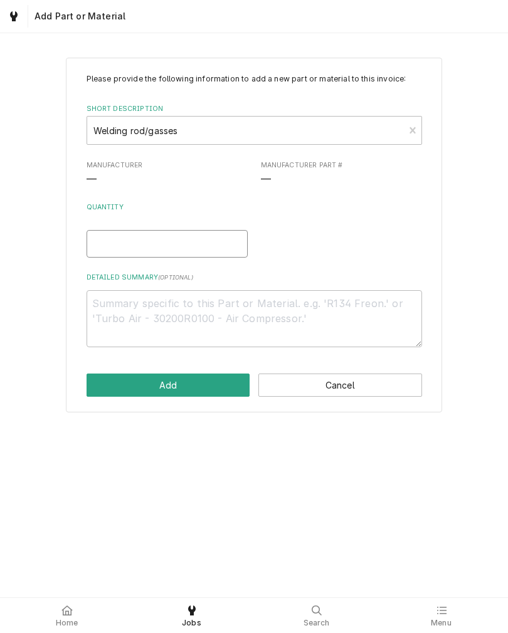
click at [178, 254] on input "Quantity" at bounding box center [167, 244] width 161 height 28
type textarea "x"
type input "1"
click at [205, 393] on button "Add" at bounding box center [169, 385] width 164 height 23
type textarea "x"
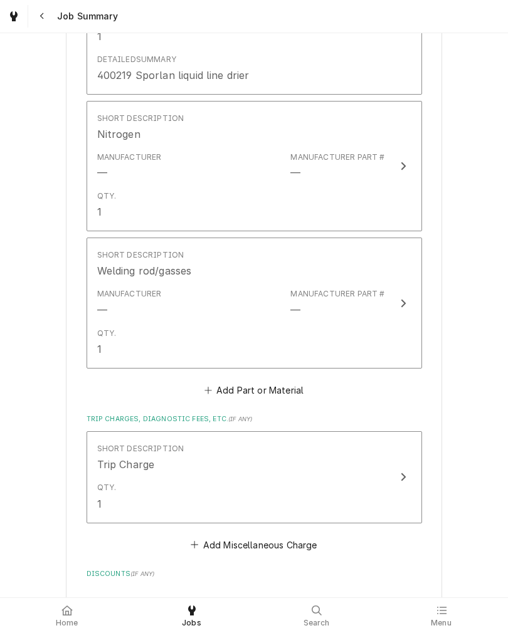
scroll to position [1124, 0]
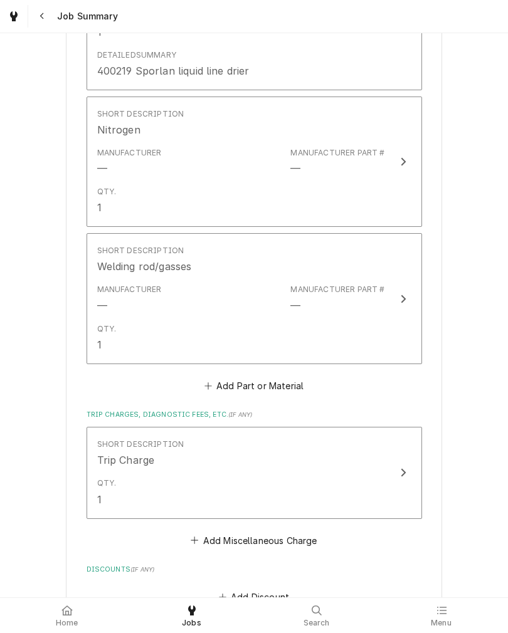
click at [293, 377] on button "Add Part or Material" at bounding box center [253, 386] width 103 height 18
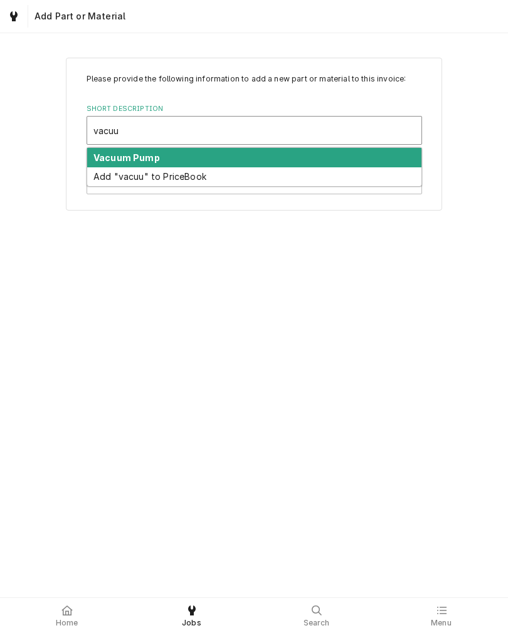
click at [103, 152] on div "Vacuum Pump" at bounding box center [254, 157] width 334 height 19
type input "vacuu"
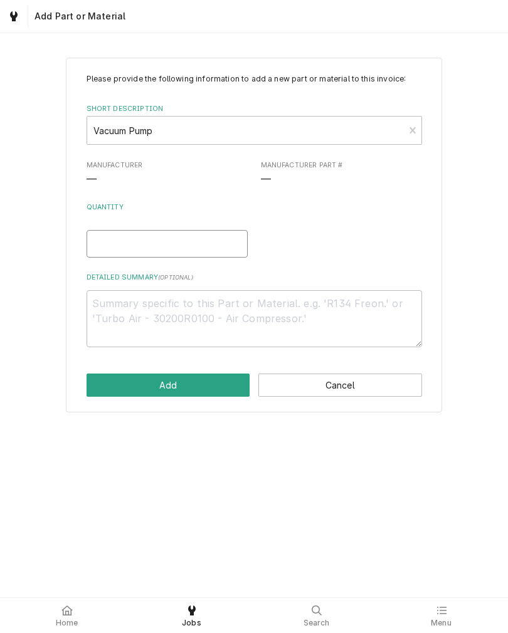
click at [97, 246] on input "Quantity" at bounding box center [167, 244] width 161 height 28
type textarea "x"
type input "1"
click at [124, 377] on button "Add" at bounding box center [169, 385] width 164 height 23
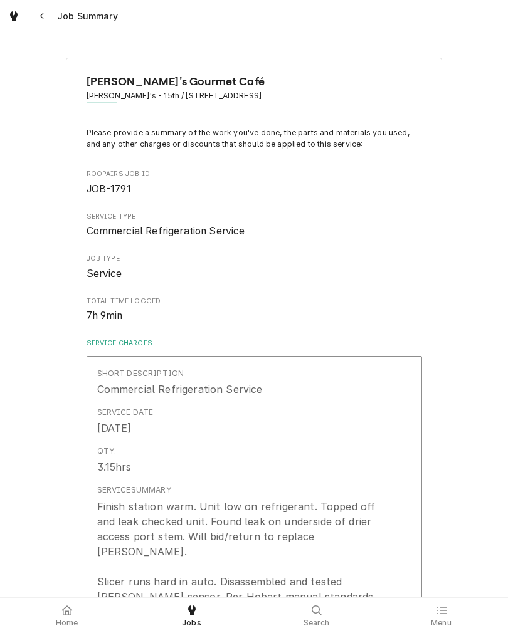
type textarea "x"
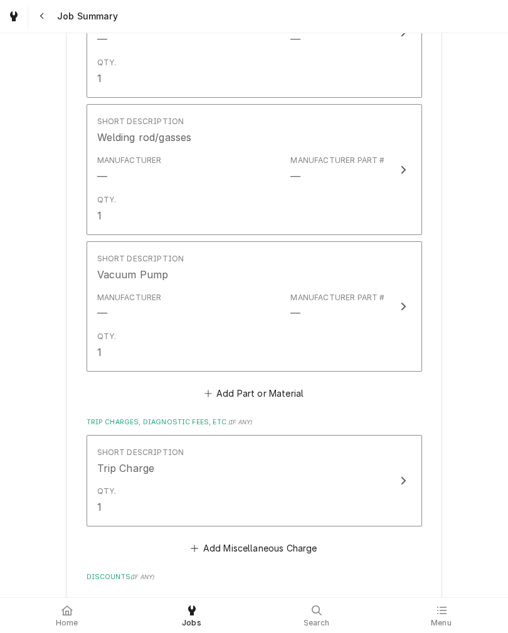
scroll to position [1265, 0]
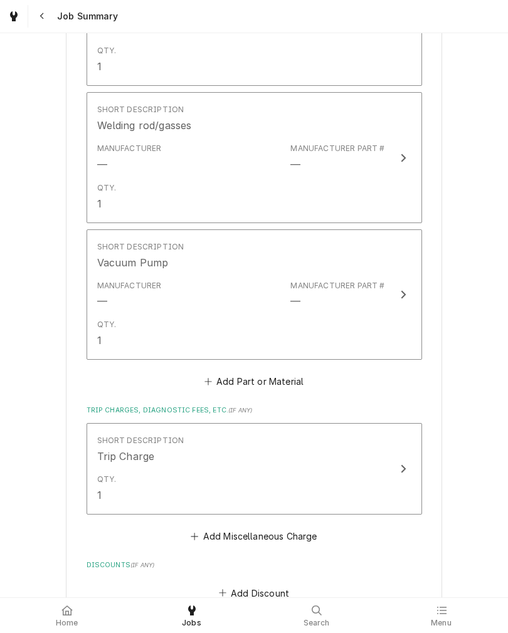
click at [287, 373] on button "Add Part or Material" at bounding box center [253, 382] width 103 height 18
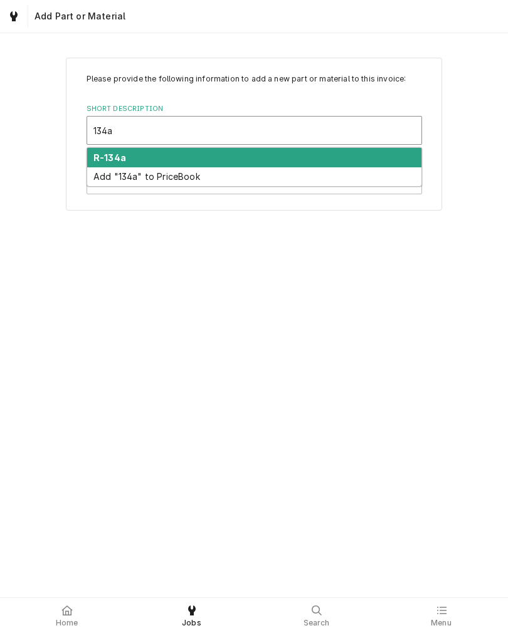
click at [194, 158] on div "R-134a" at bounding box center [254, 157] width 334 height 19
type input "134a"
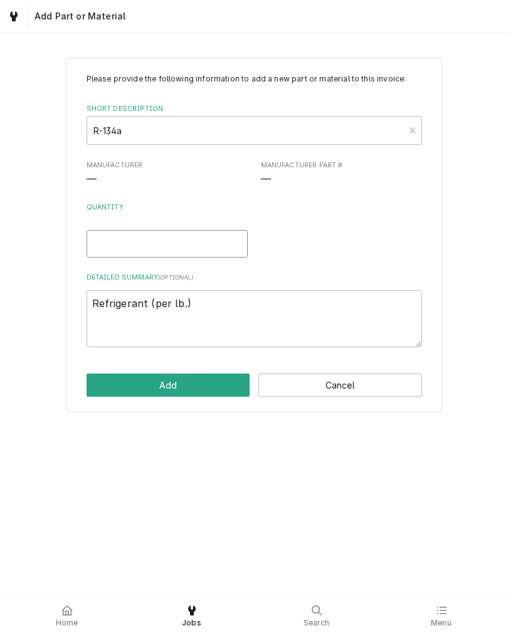
click at [226, 248] on input "Quantity" at bounding box center [167, 244] width 161 height 28
type textarea "x"
type input ".7"
type textarea "x"
type input ".75"
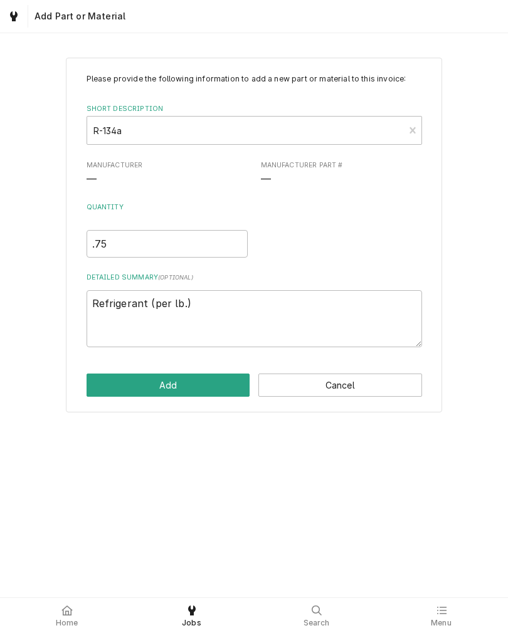
click at [213, 391] on button "Add" at bounding box center [169, 385] width 164 height 23
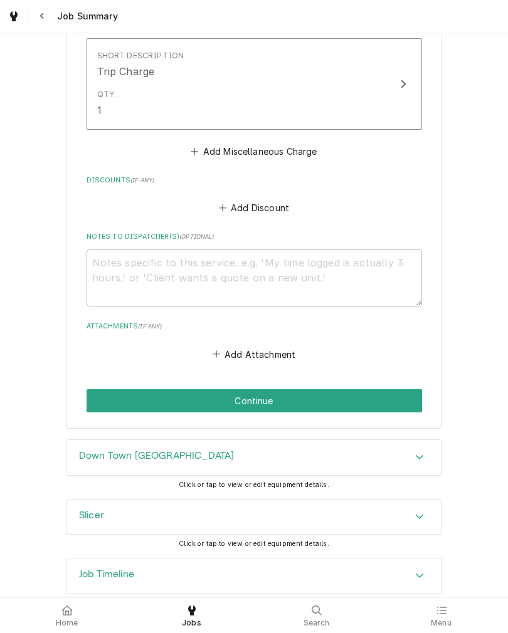
scroll to position [1824, 0]
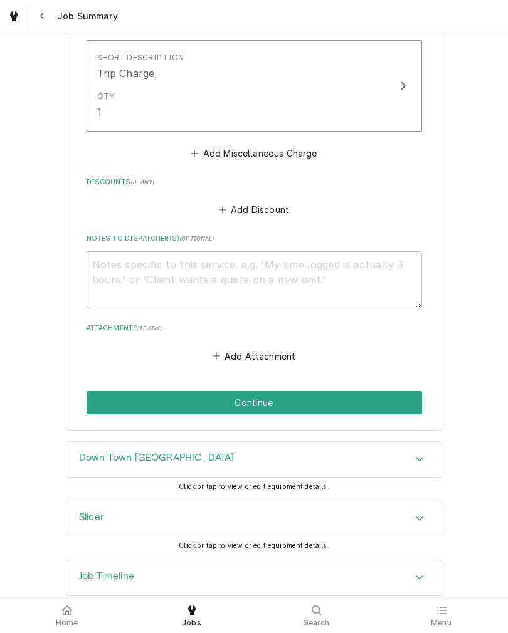
click at [398, 391] on button "Continue" at bounding box center [254, 402] width 335 height 23
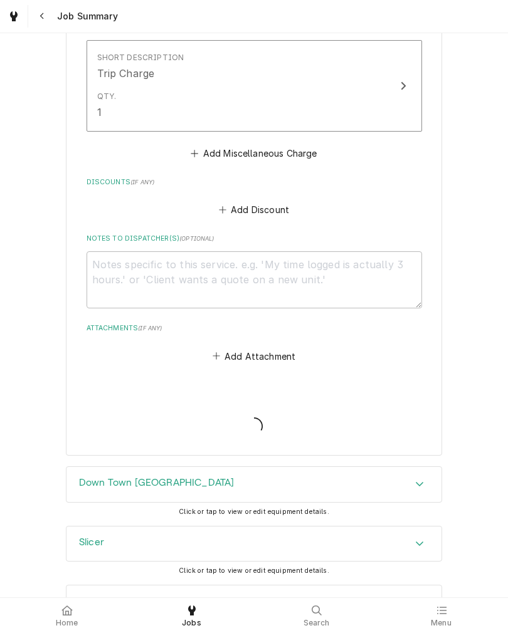
type textarea "x"
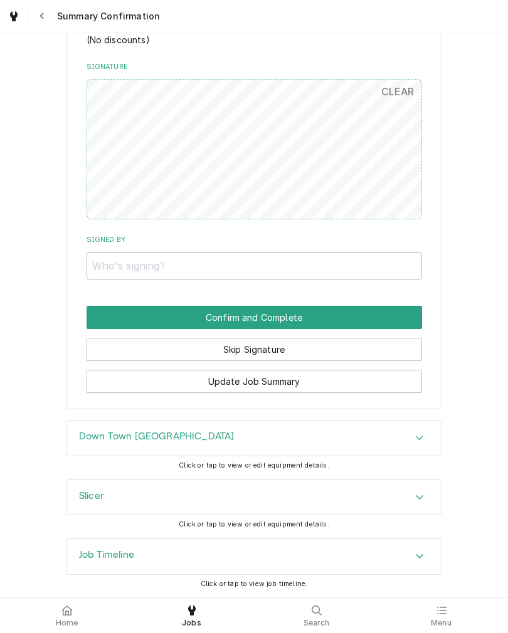
scroll to position [1668, 0]
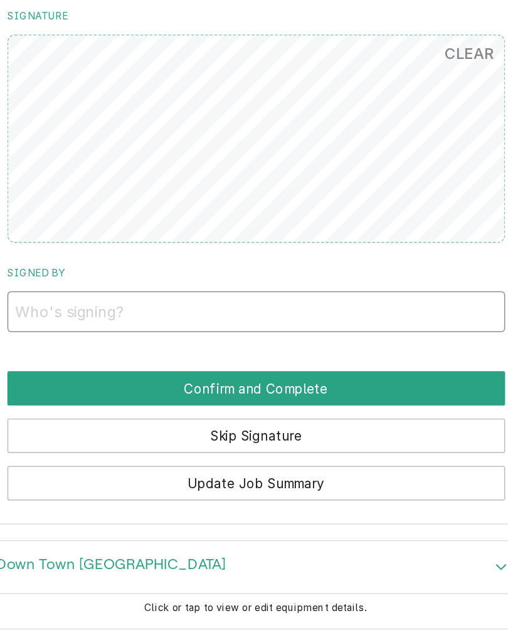
click at [87, 252] on input "Signed By" at bounding box center [254, 266] width 335 height 28
type input "A"
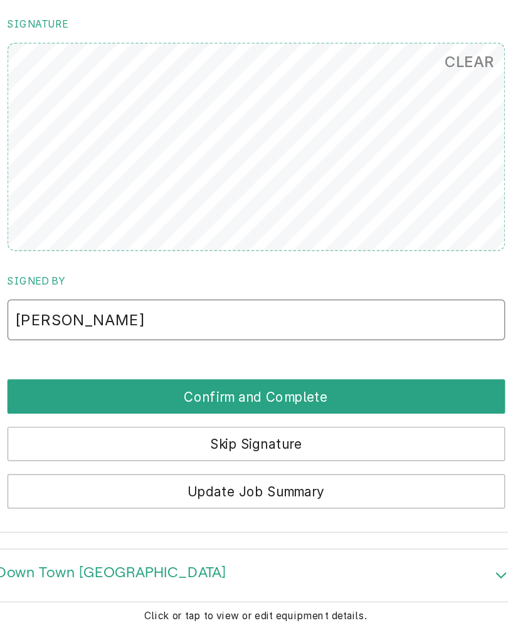
scroll to position [1652, 0]
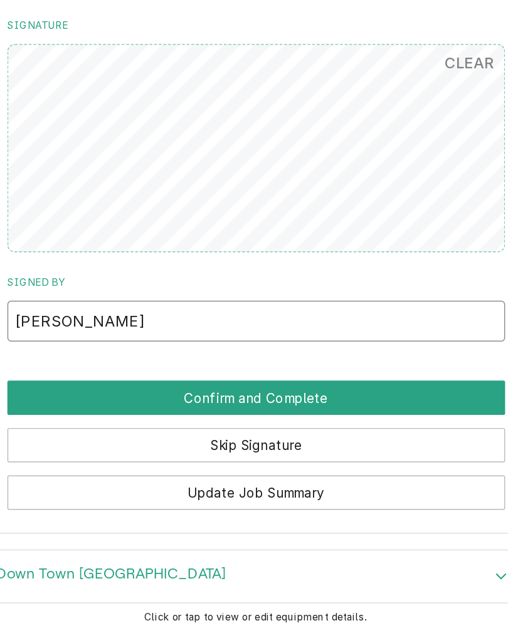
type input "[PERSON_NAME]"
click at [126, 312] on button "Confirm and Complete" at bounding box center [254, 323] width 335 height 23
